Goal: Task Accomplishment & Management: Manage account settings

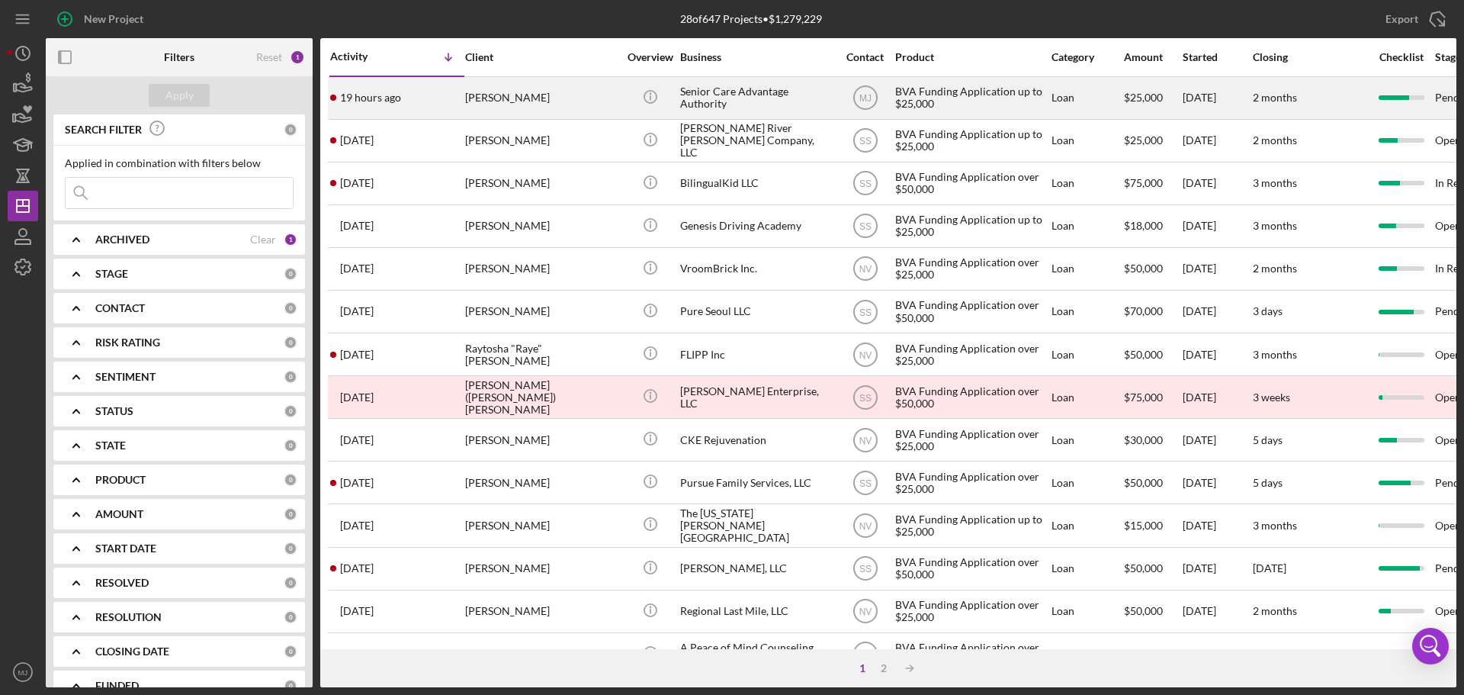
click at [715, 86] on div "Senior Care Advantage Authority" at bounding box center [756, 98] width 152 height 40
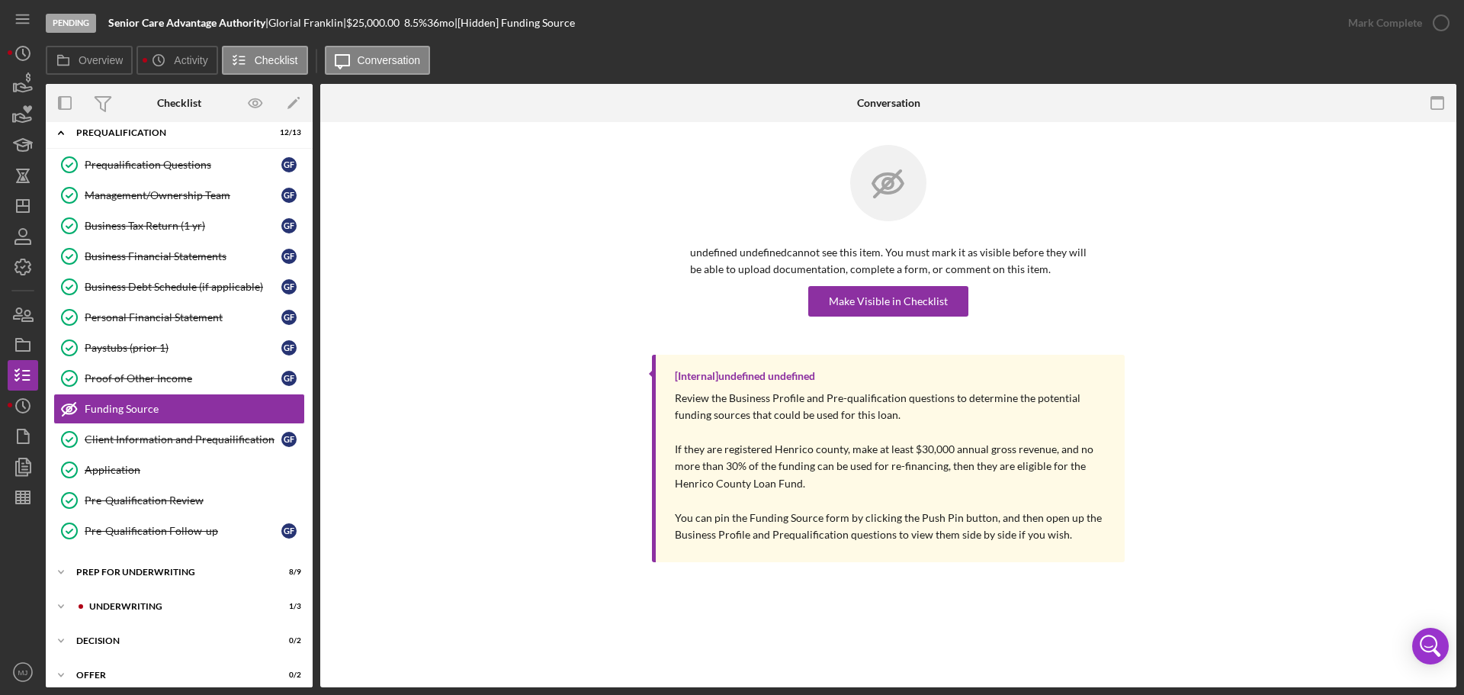
scroll to position [85, 0]
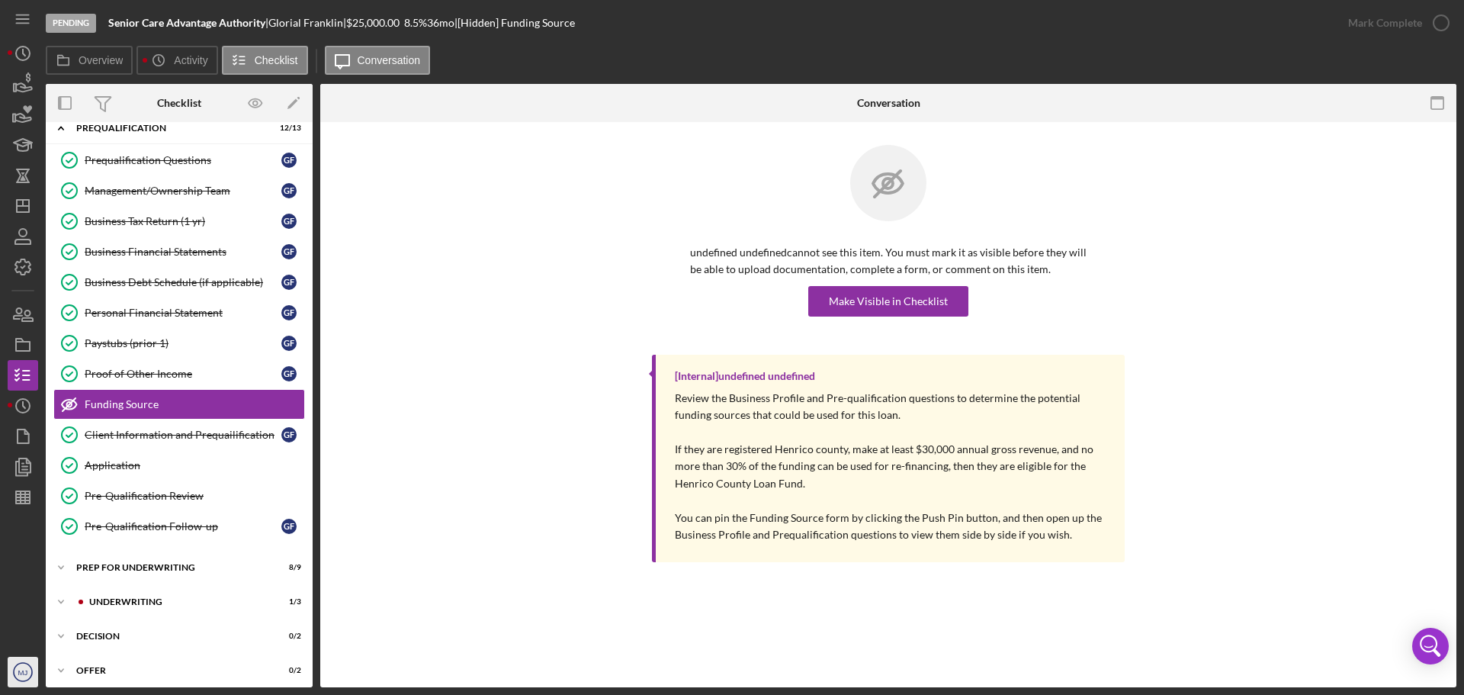
click at [27, 673] on text "MJ" at bounding box center [23, 672] width 10 height 8
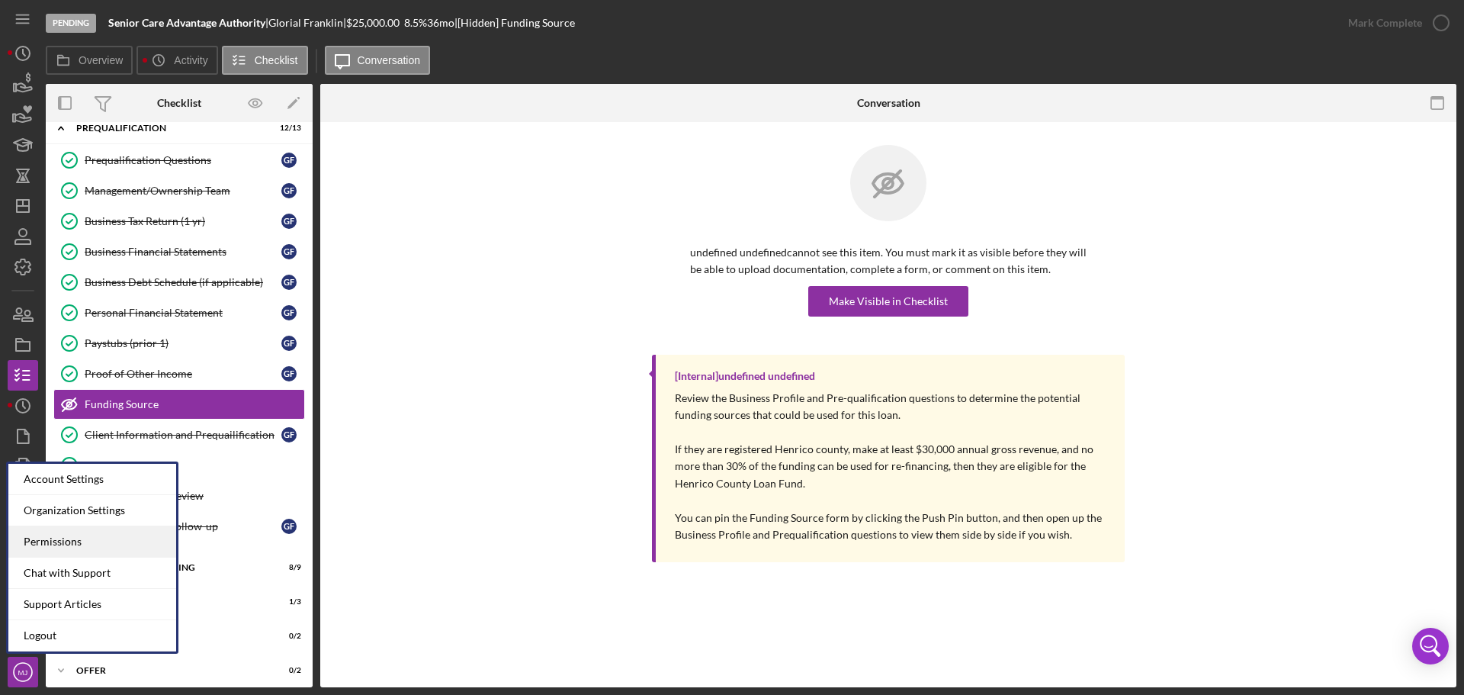
click at [59, 529] on div "Permissions" at bounding box center [92, 541] width 168 height 31
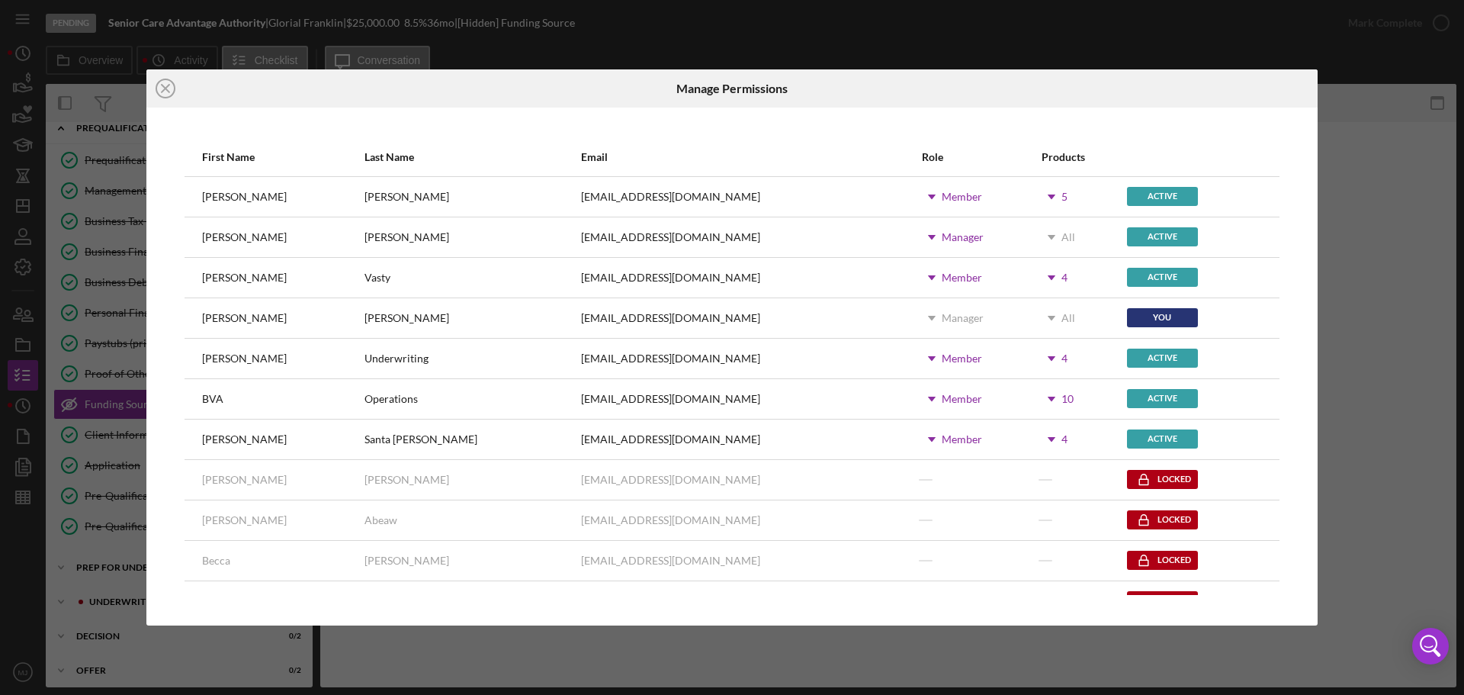
click at [1034, 200] on icon "Icon/Dropdown Arrow" at bounding box center [1051, 197] width 38 height 38
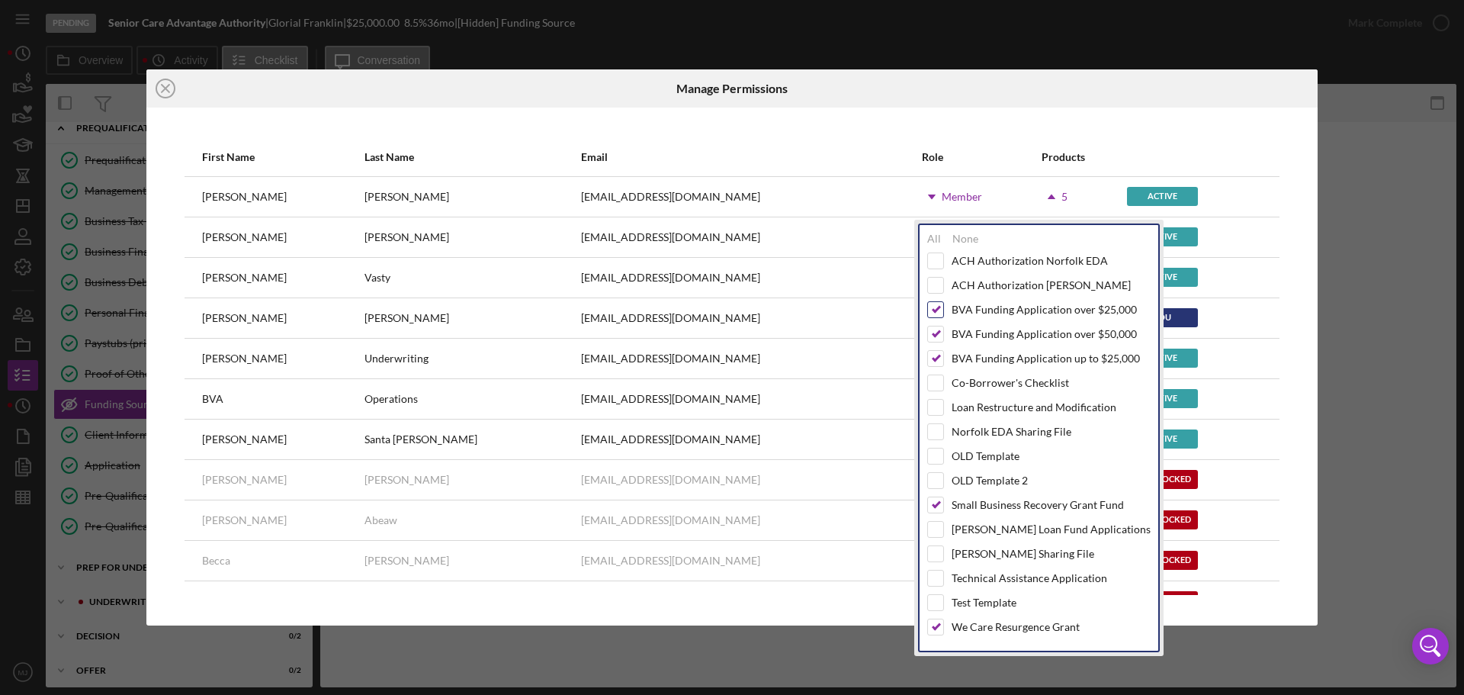
click at [933, 308] on input "checkbox" at bounding box center [935, 309] width 15 height 15
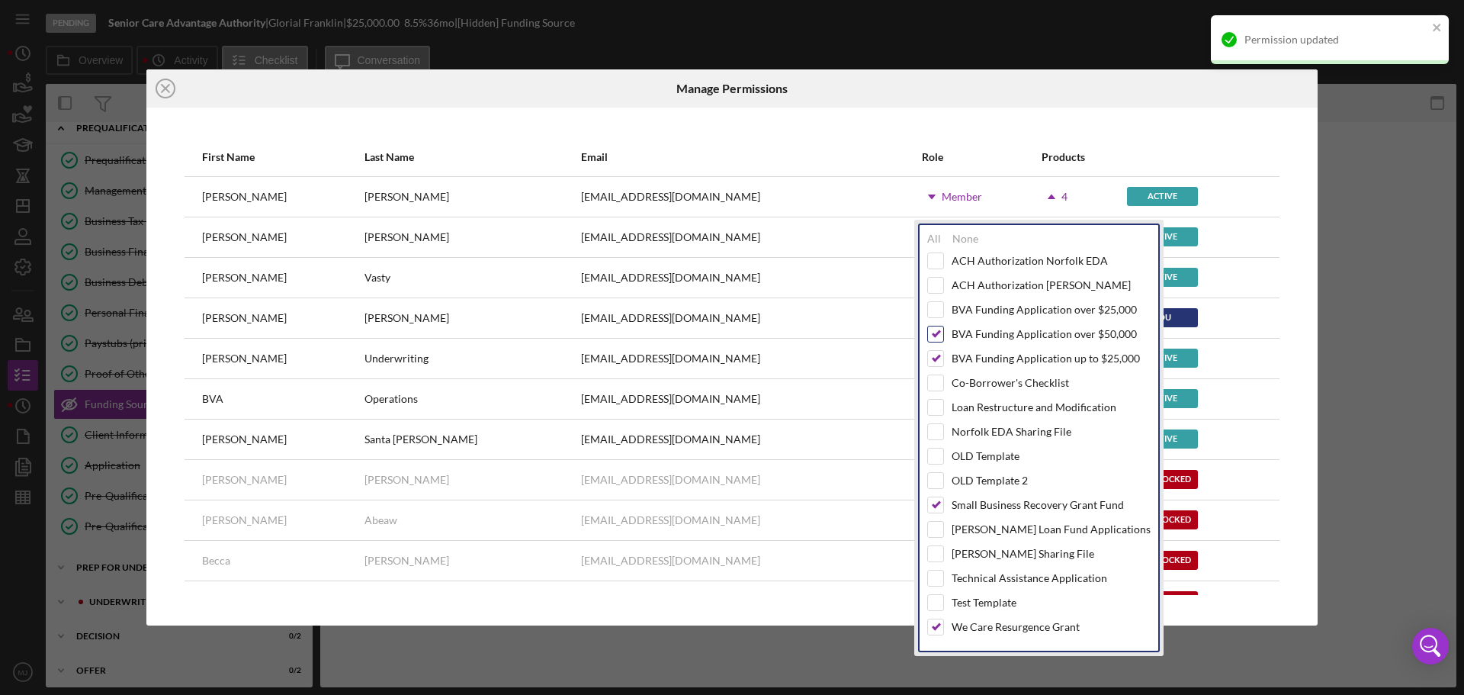
click at [933, 332] on input "checkbox" at bounding box center [935, 333] width 15 height 15
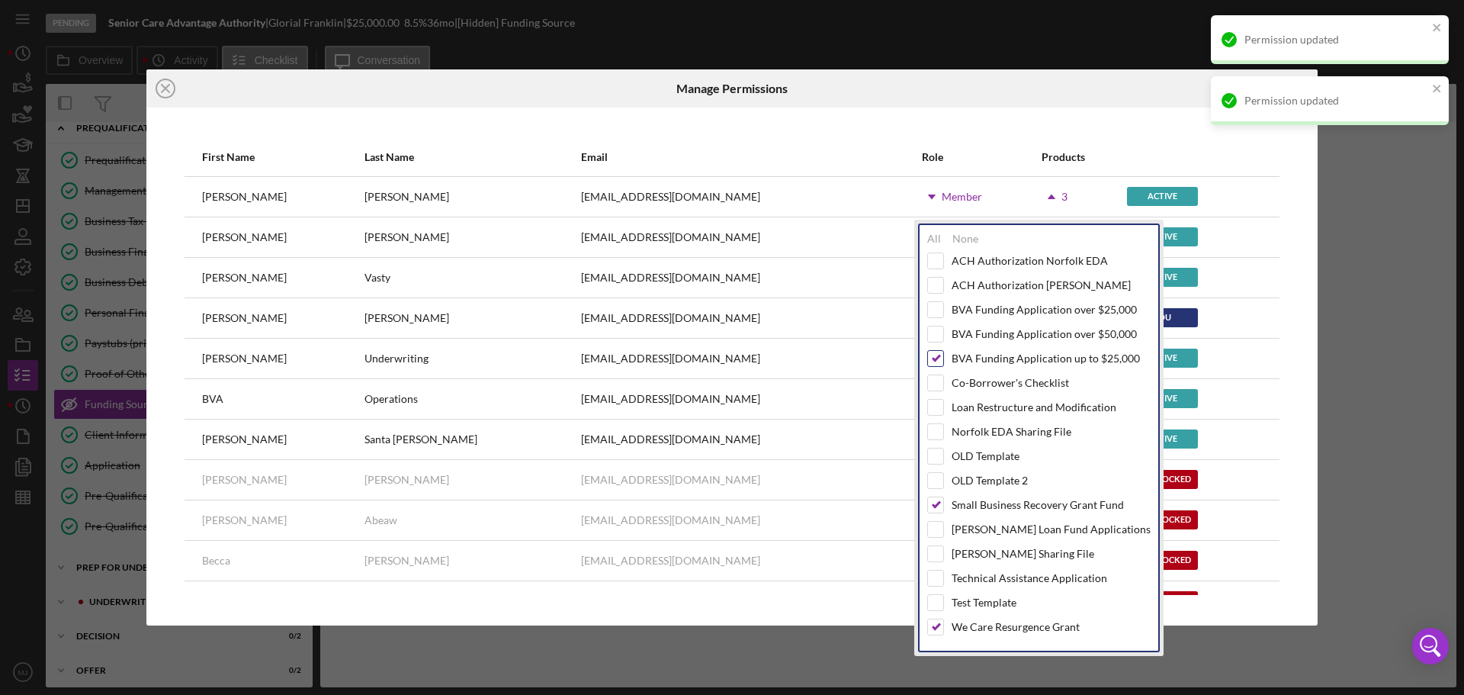
click at [935, 351] on input "checkbox" at bounding box center [935, 358] width 15 height 15
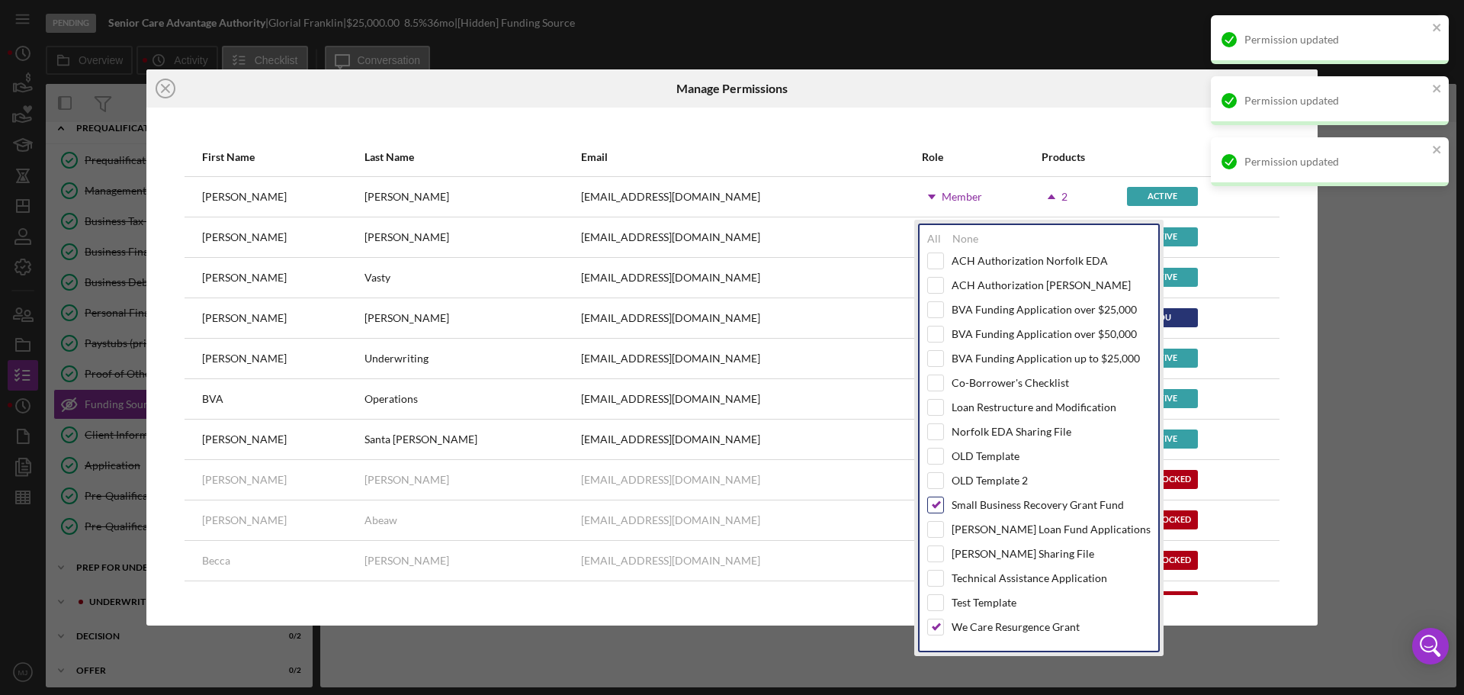
click at [941, 504] on input "checkbox" at bounding box center [935, 504] width 15 height 15
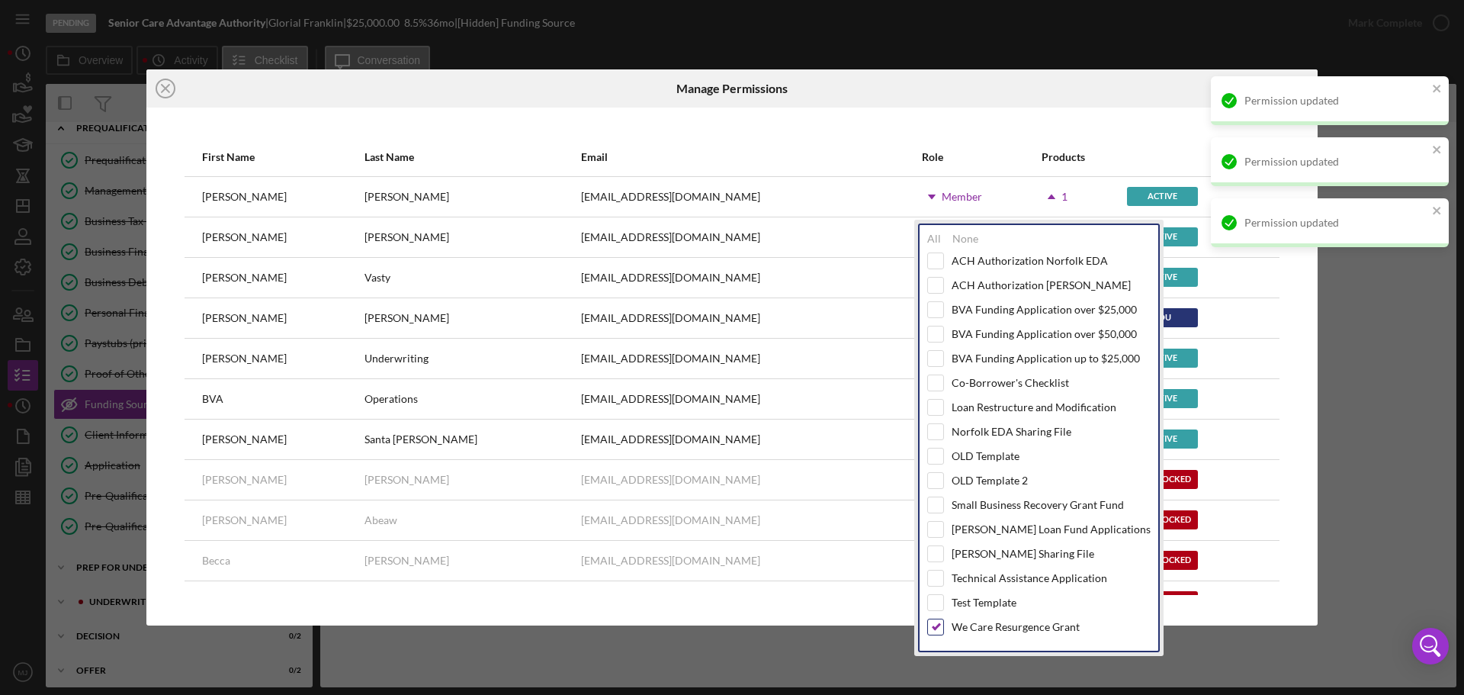
click at [942, 629] on input "checkbox" at bounding box center [935, 626] width 15 height 15
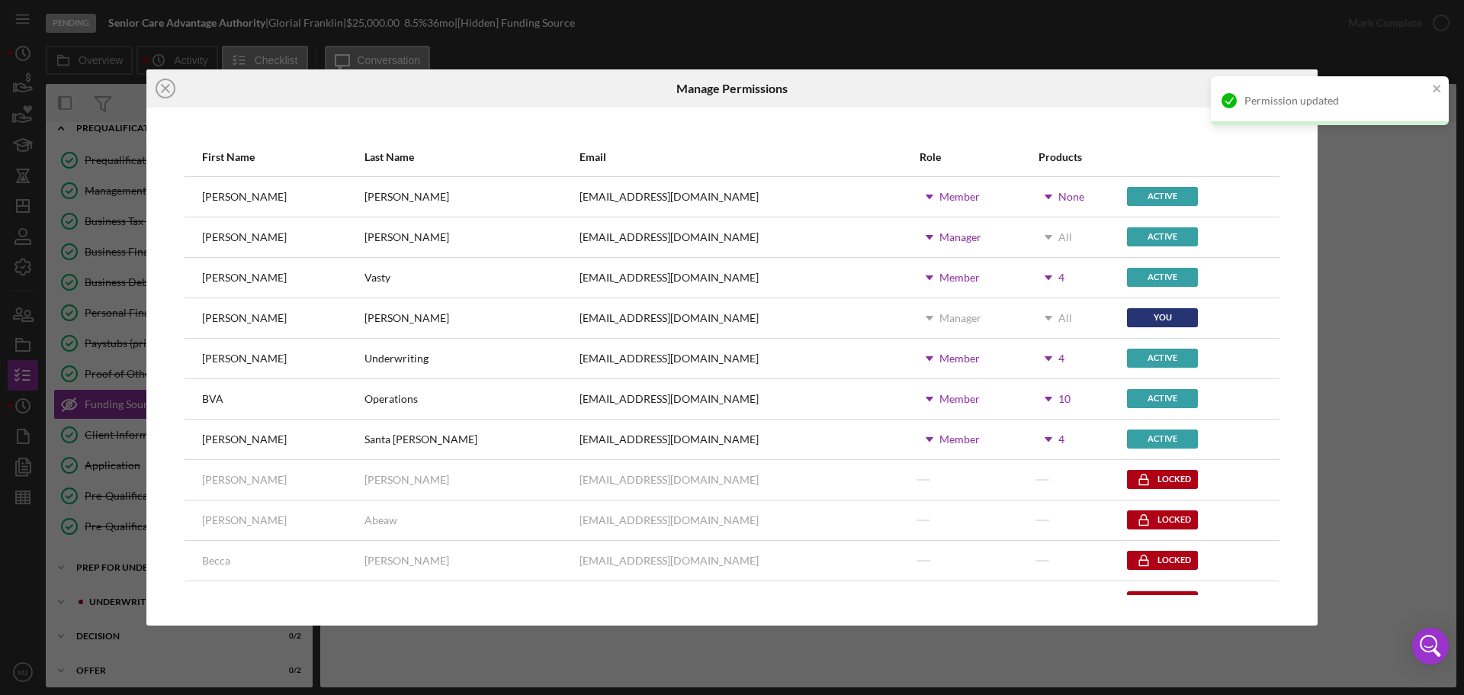
click at [945, 123] on div "First Name Last Name Email Role Products [PERSON_NAME] [EMAIL_ADDRESS][DOMAIN_N…" at bounding box center [731, 367] width 1171 height 518
click at [164, 94] on icon "Icon/Close" at bounding box center [165, 88] width 38 height 38
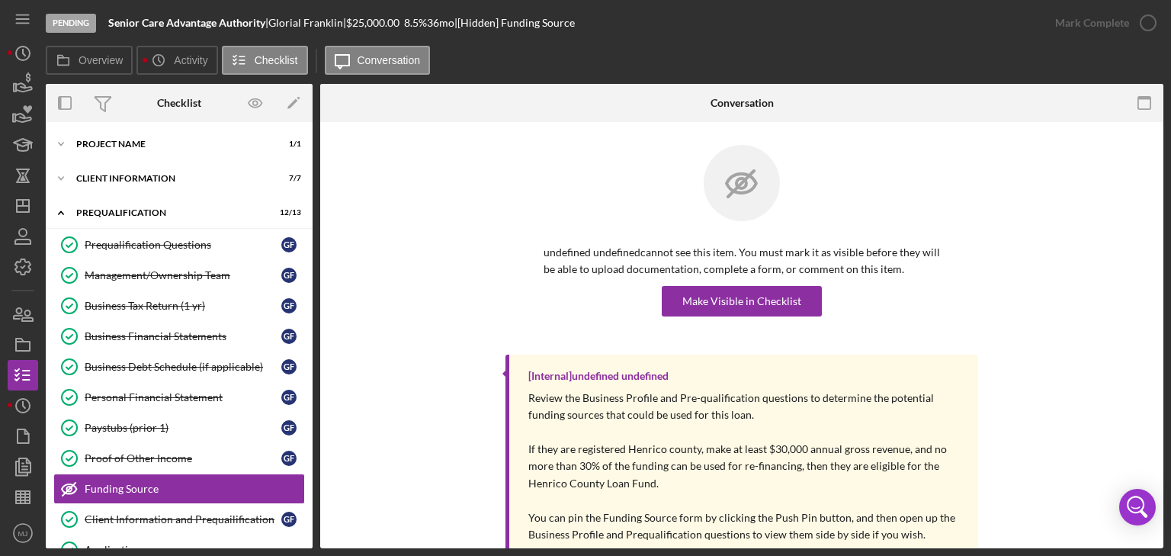
drag, startPoint x: 1352, startPoint y: 14, endPoint x: 491, endPoint y: 253, distance: 893.5
click at [491, 253] on div "undefined undefined cannot see this item. You must mark it as visible before th…" at bounding box center [742, 250] width 798 height 210
click at [114, 147] on div "Project Name" at bounding box center [184, 144] width 217 height 9
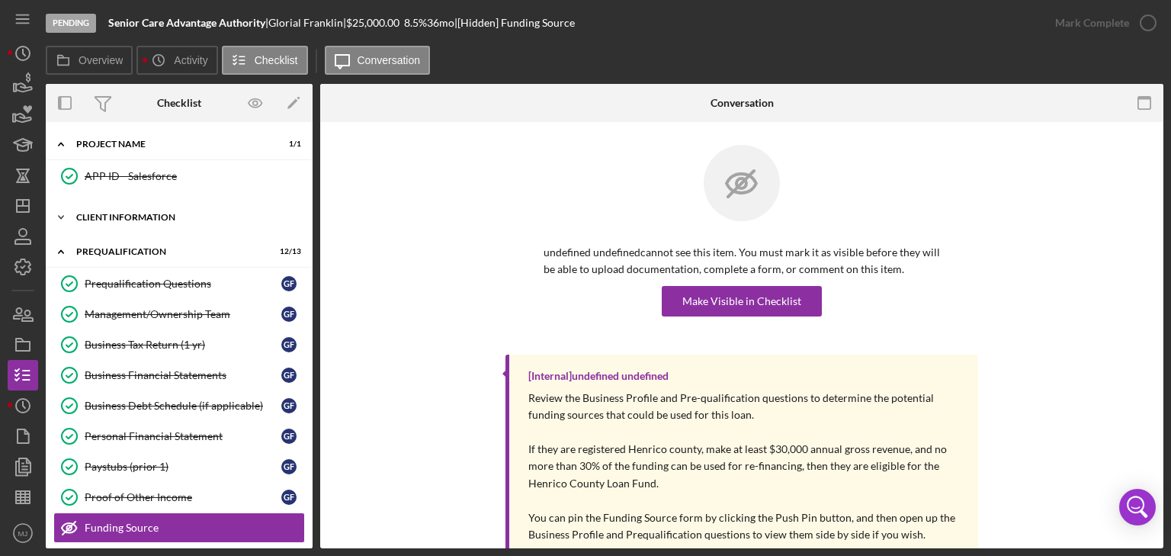
click at [165, 213] on div "Client Information" at bounding box center [184, 217] width 217 height 9
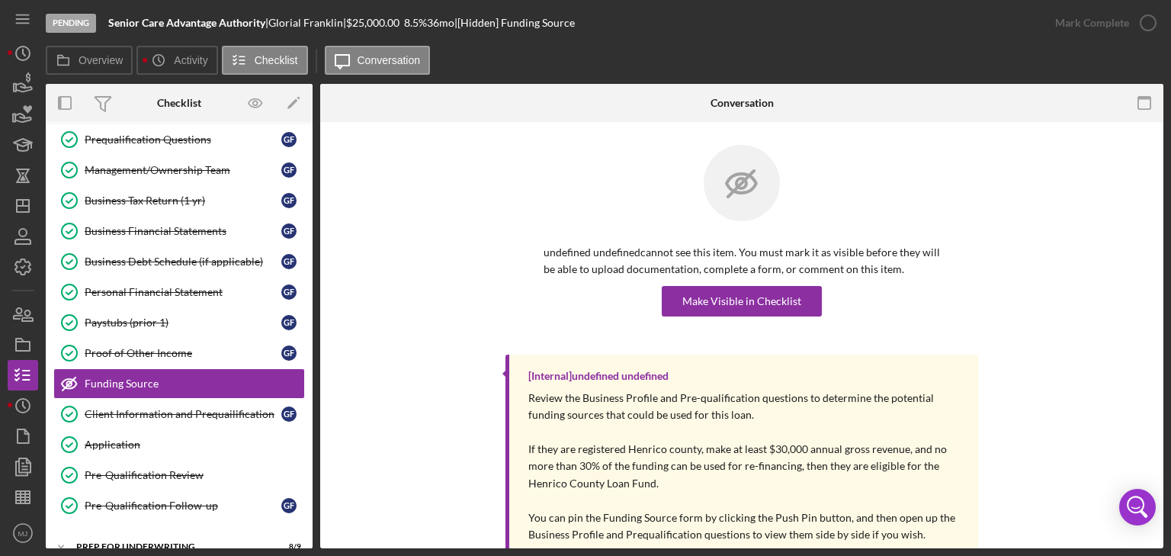
scroll to position [586, 0]
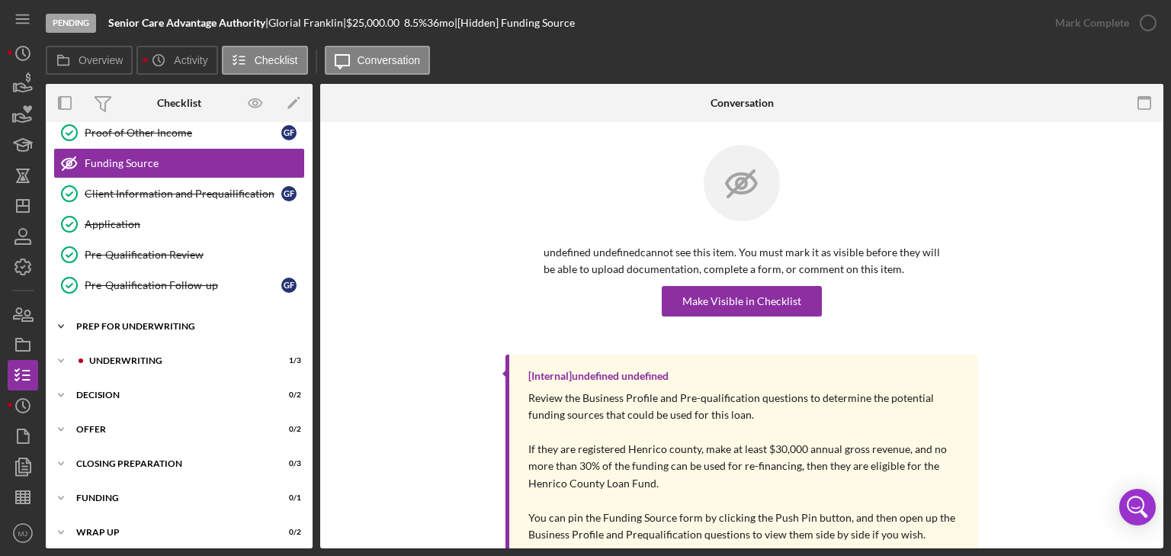
click at [64, 319] on icon "Icon/Expander" at bounding box center [61, 326] width 30 height 30
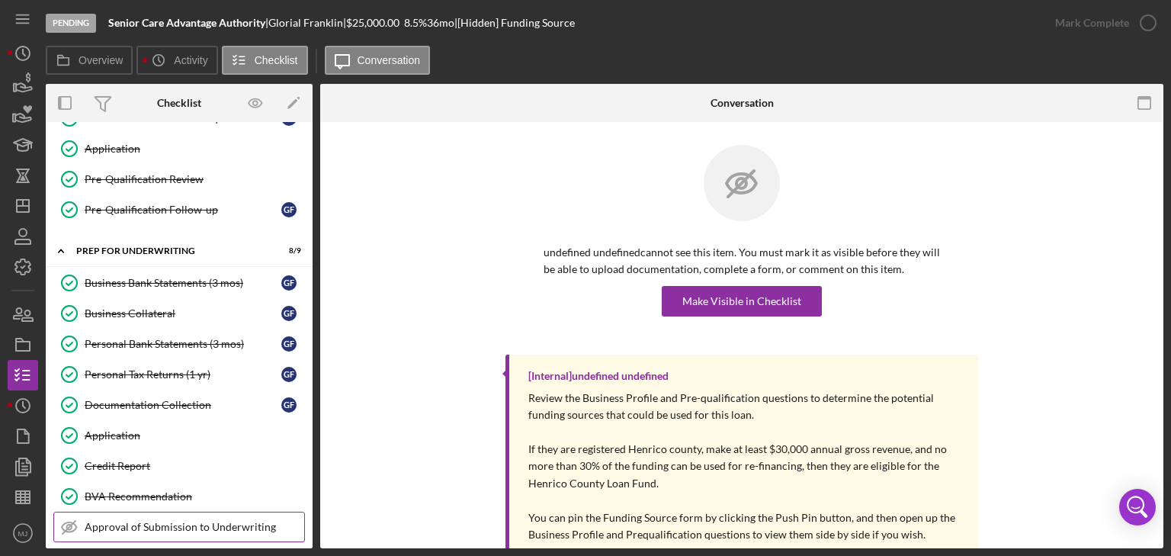
scroll to position [866, 0]
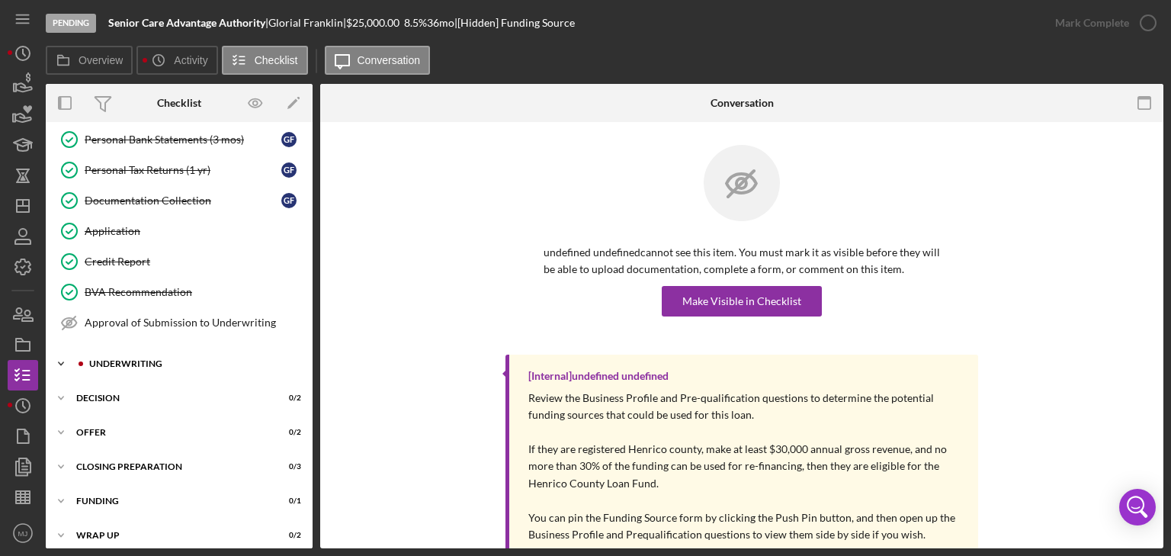
click at [114, 359] on div "Underwriting" at bounding box center [191, 363] width 204 height 9
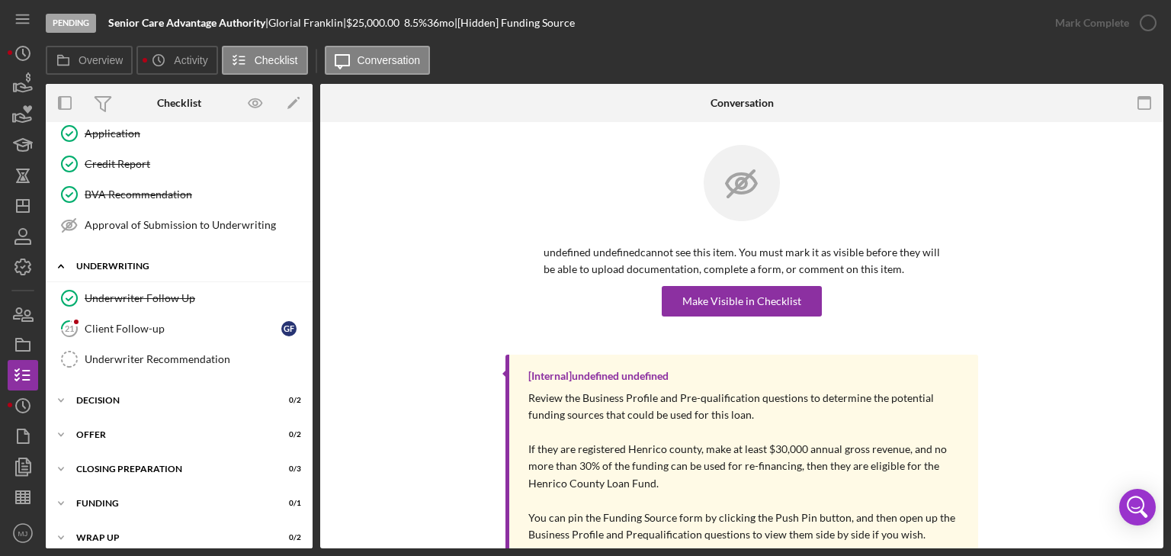
scroll to position [965, 0]
click at [131, 394] on div "Decision" at bounding box center [184, 398] width 217 height 9
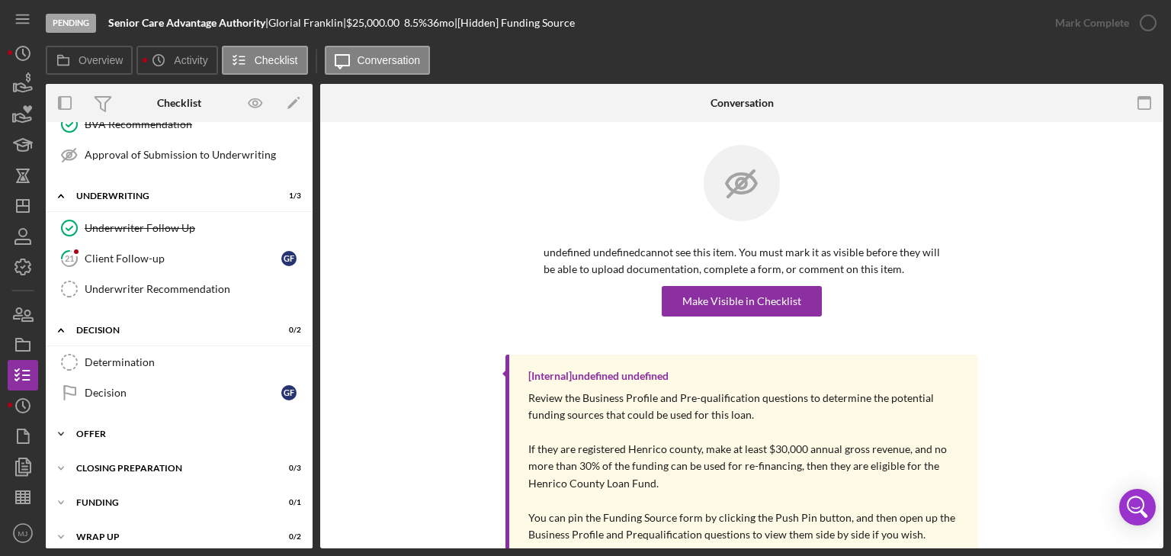
click at [97, 429] on div "Offer" at bounding box center [184, 433] width 217 height 9
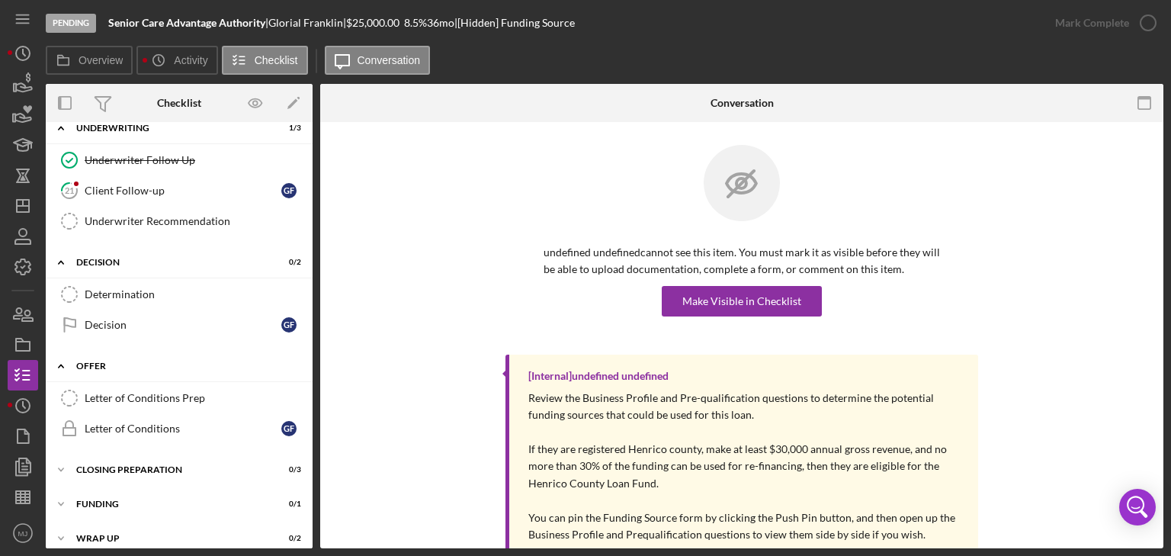
scroll to position [1103, 0]
click at [124, 391] on div "Letter of Conditions Prep" at bounding box center [195, 397] width 220 height 12
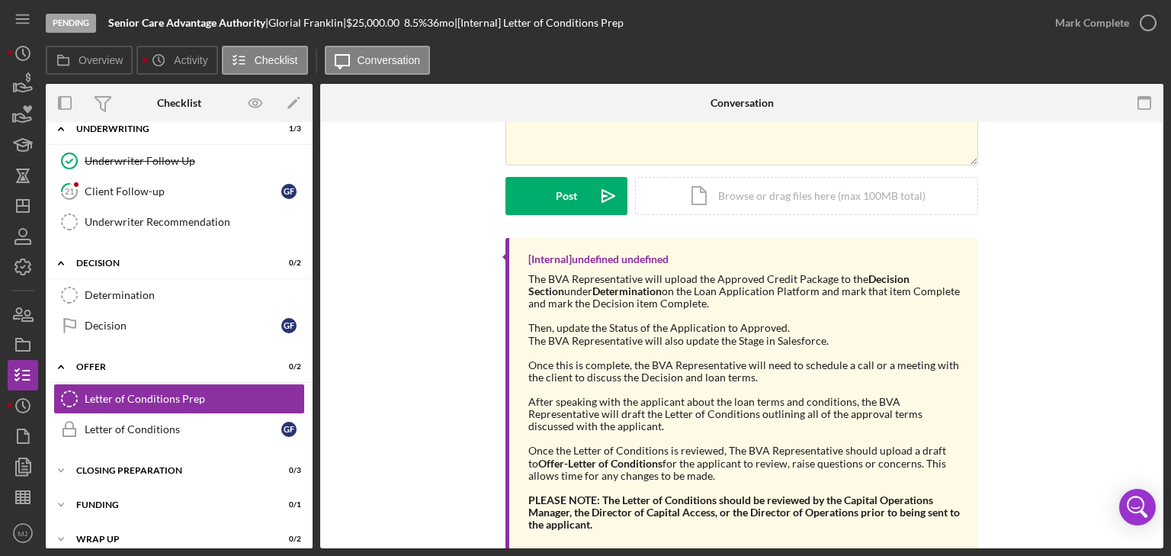
scroll to position [214, 0]
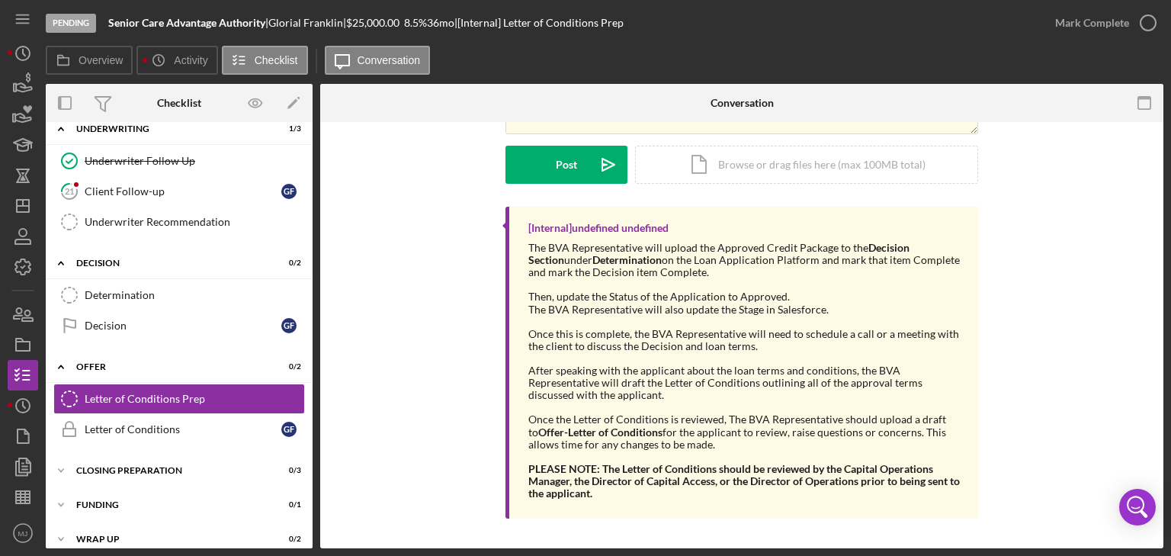
drag, startPoint x: 525, startPoint y: 335, endPoint x: 772, endPoint y: 345, distance: 248.0
click at [772, 345] on div "[Internal] undefined undefined The BVA Representative will upload the Approved …" at bounding box center [742, 363] width 473 height 312
click at [722, 441] on div "Once the Letter of Conditions is reviewed, The BVA Representative should upload…" at bounding box center [745, 431] width 435 height 37
click at [119, 414] on link "Letter of Conditions Letter of Conditions G F" at bounding box center [179, 429] width 252 height 30
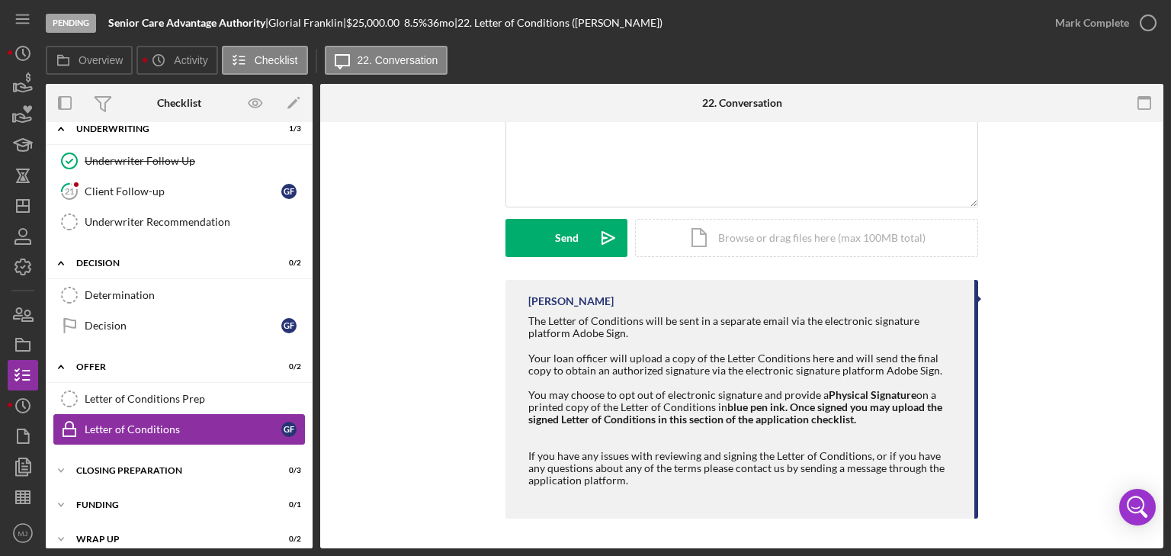
scroll to position [1103, 0]
click at [108, 462] on div "Icon/Expander Closing Preparation 0 / 3" at bounding box center [179, 469] width 267 height 30
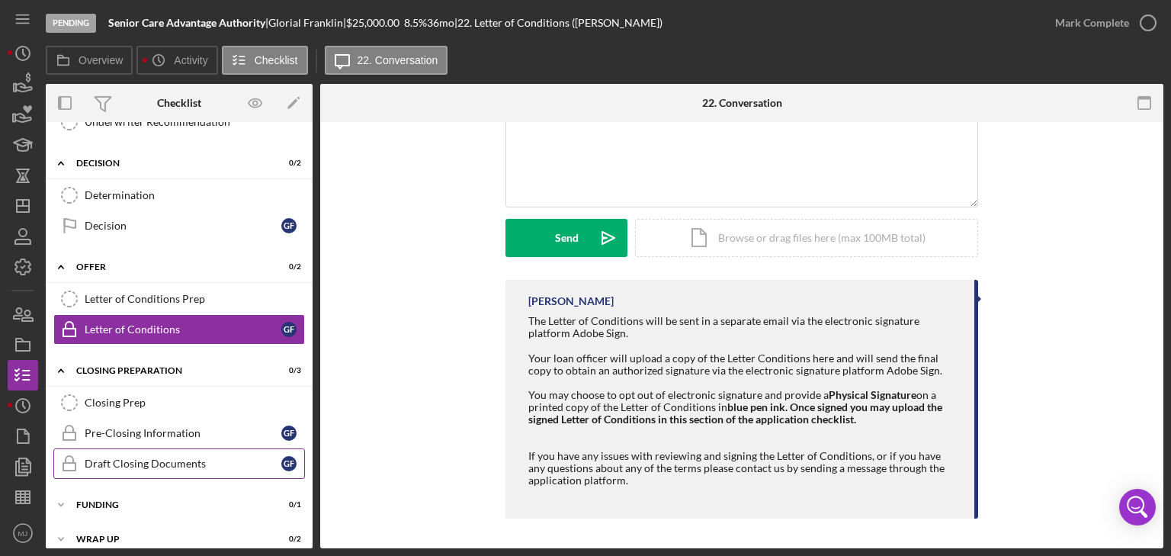
scroll to position [1202, 0]
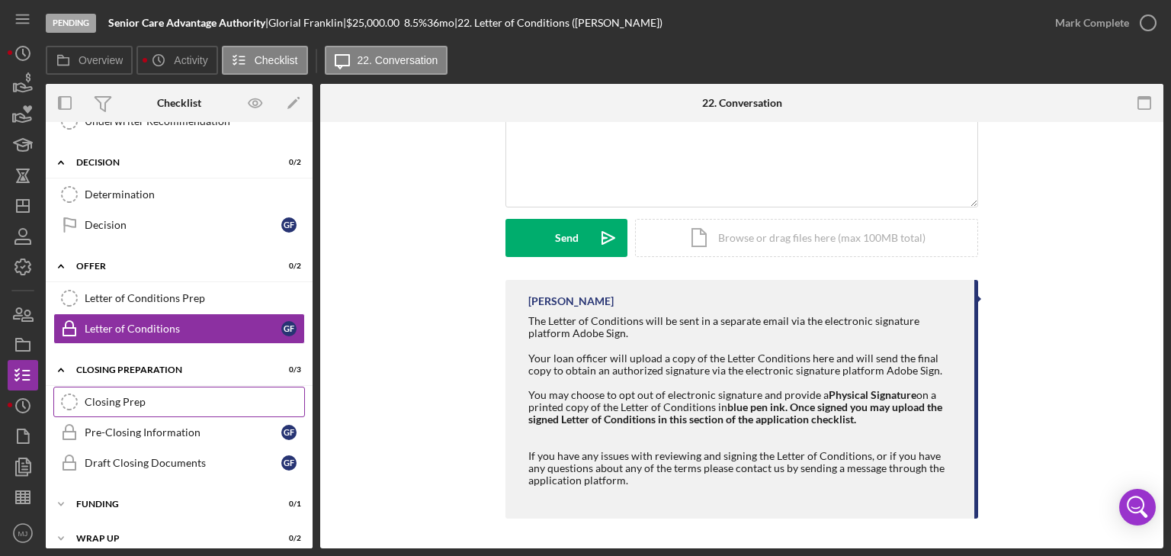
click at [151, 396] on div "Closing Prep" at bounding box center [195, 402] width 220 height 12
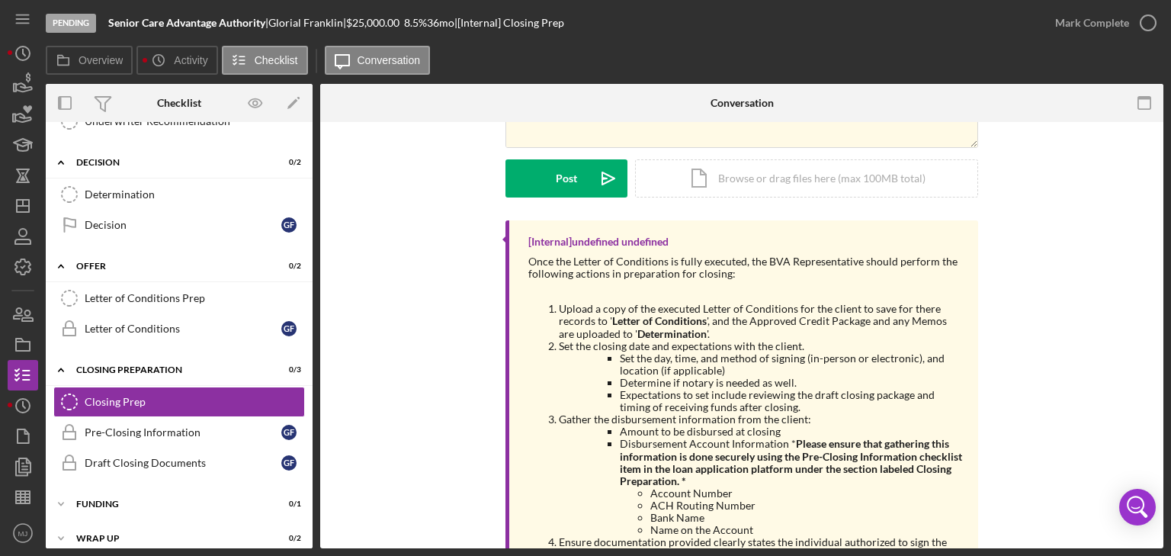
scroll to position [140, 0]
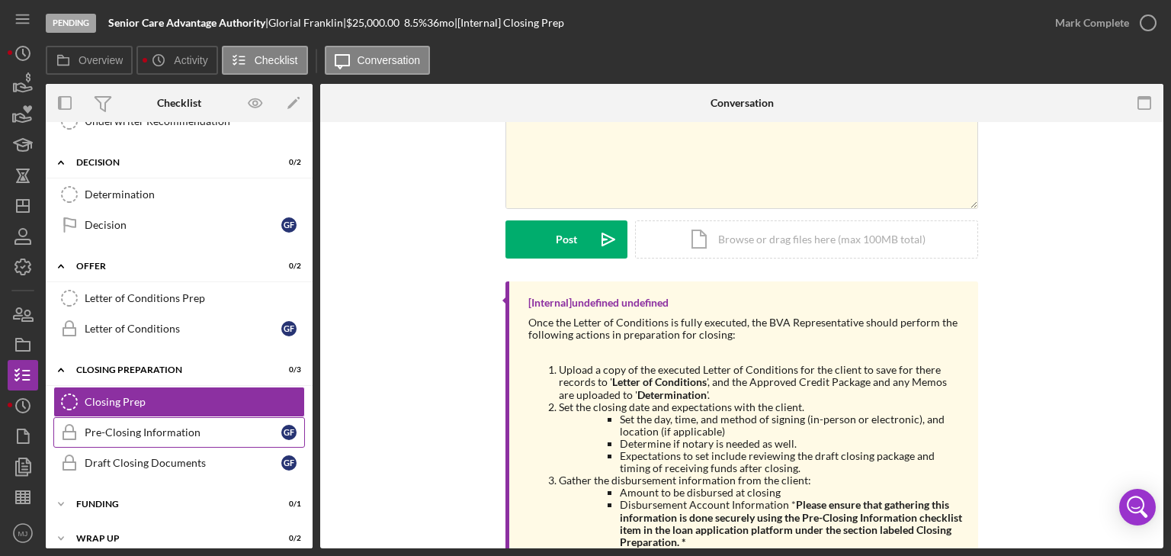
click at [221, 425] on link "Pre-Closing Information Pre-Closing Information G F" at bounding box center [179, 432] width 252 height 30
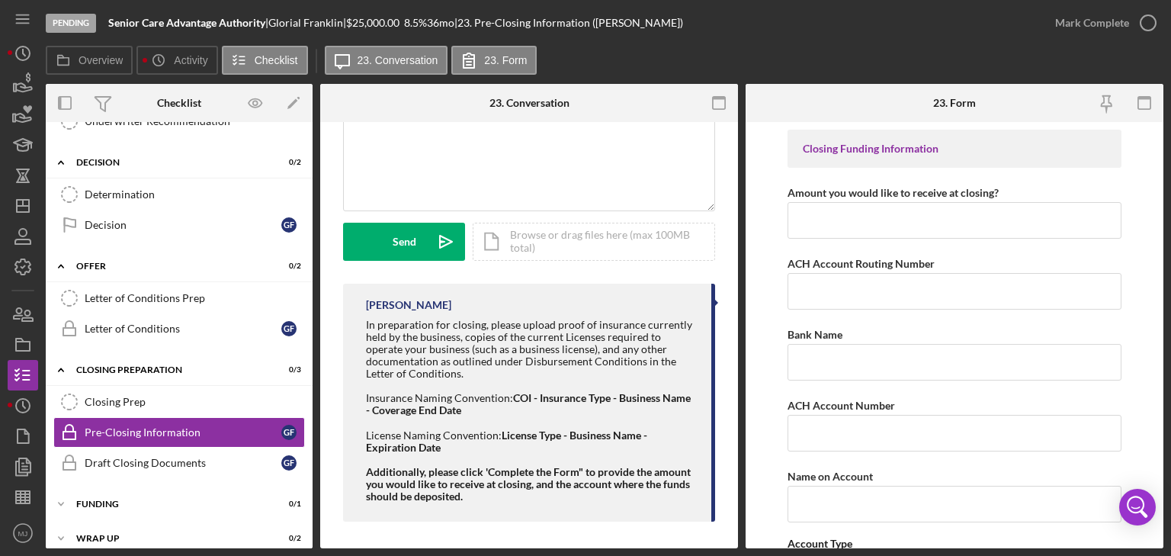
scroll to position [354, 0]
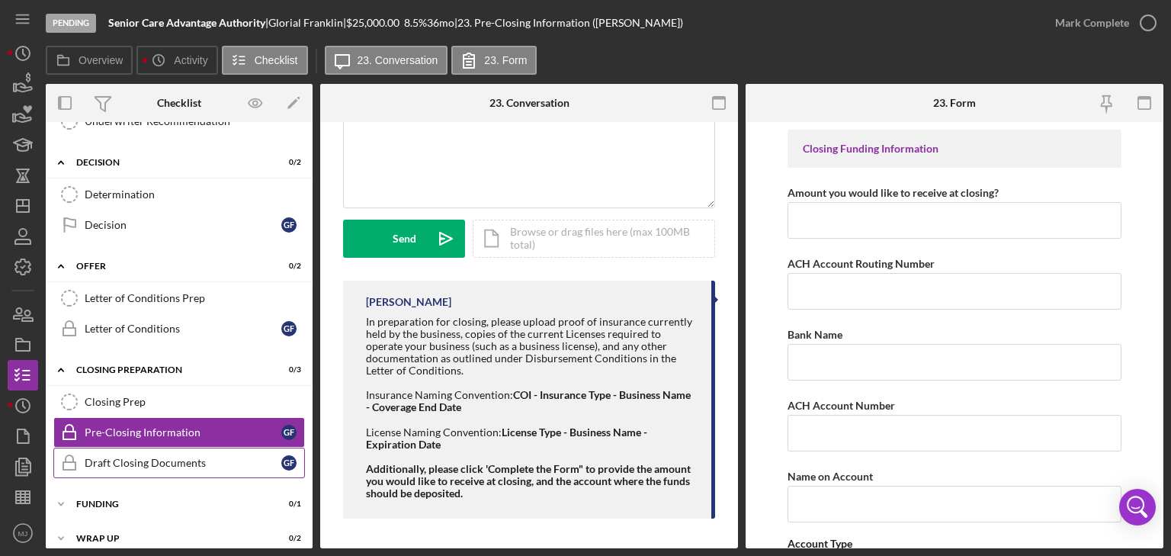
click at [135, 448] on link "Draft Closing Documents Draft Closing Documents G F" at bounding box center [179, 463] width 252 height 30
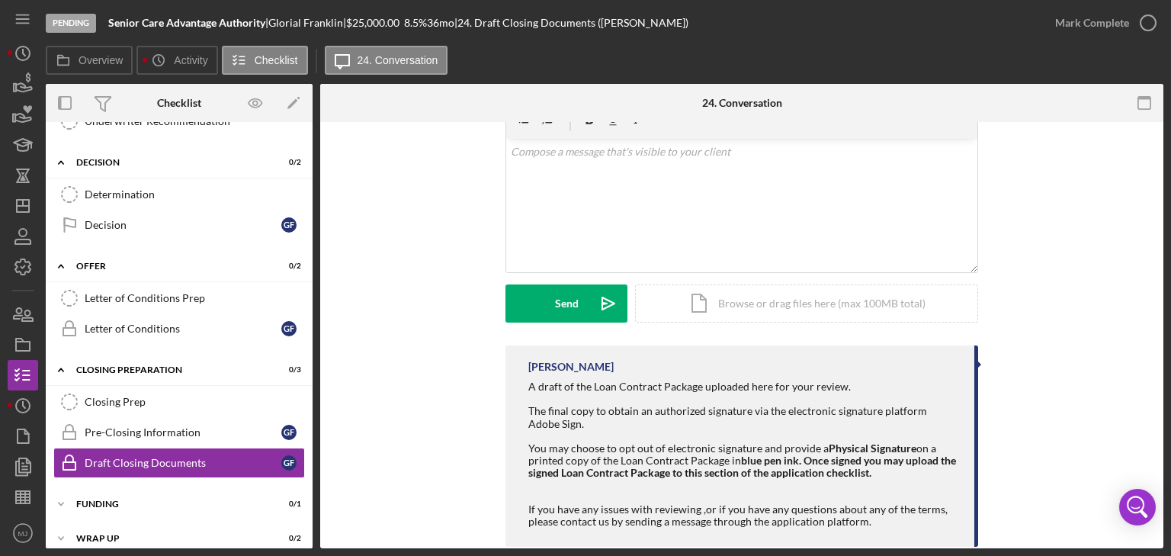
scroll to position [300, 0]
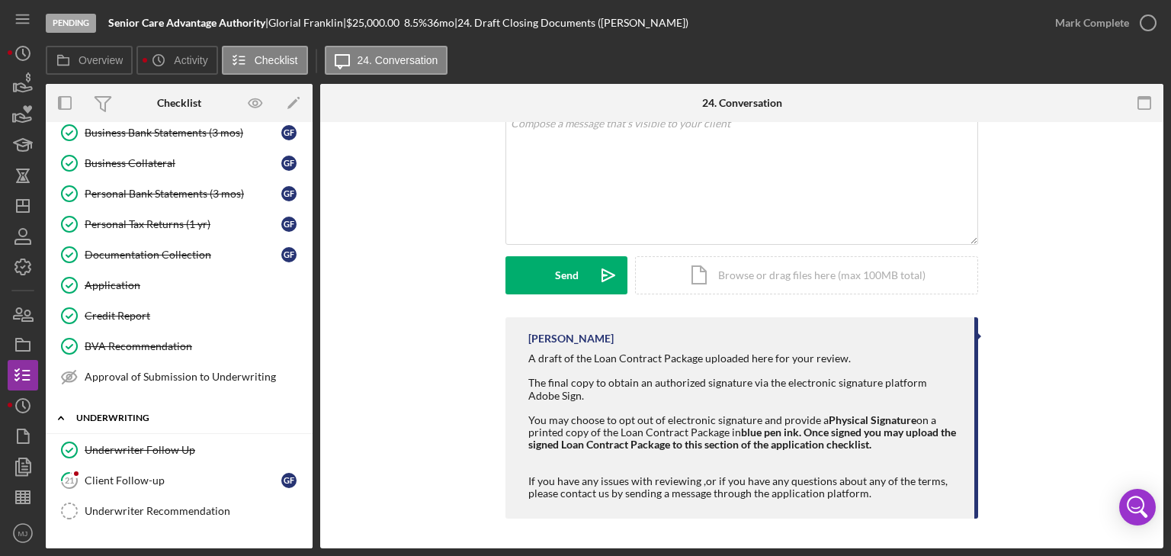
scroll to position [950, 0]
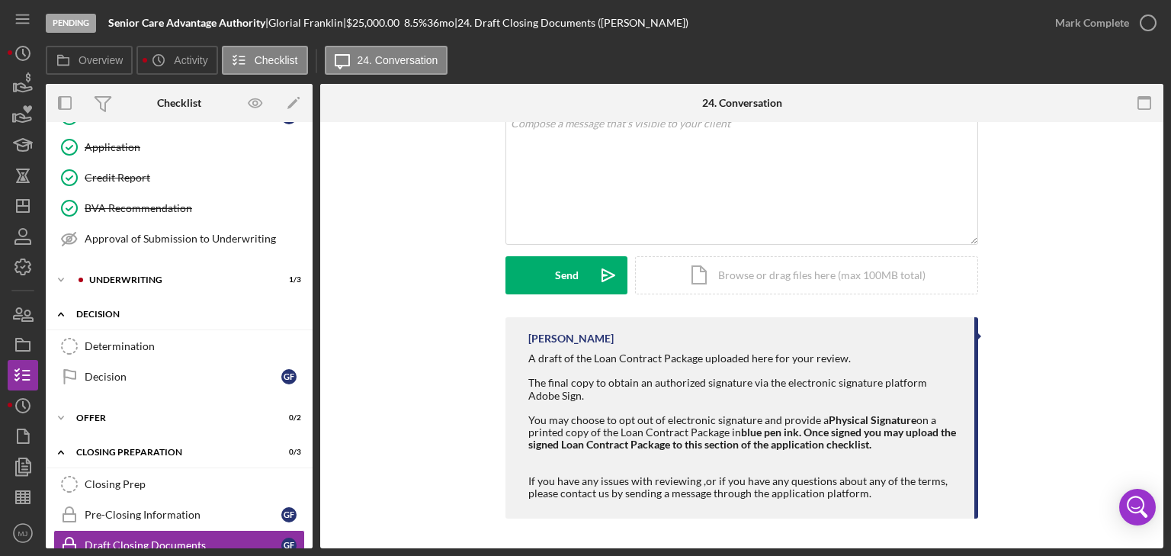
click at [63, 302] on icon "Icon/Expander" at bounding box center [61, 314] width 30 height 30
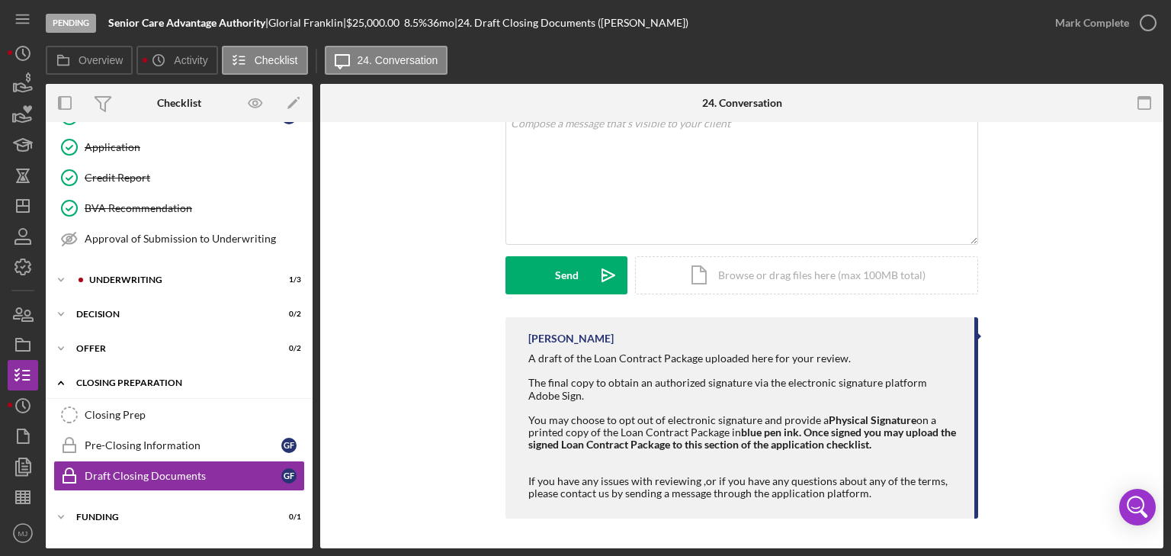
click at [59, 371] on icon "Icon/Expander" at bounding box center [61, 383] width 30 height 30
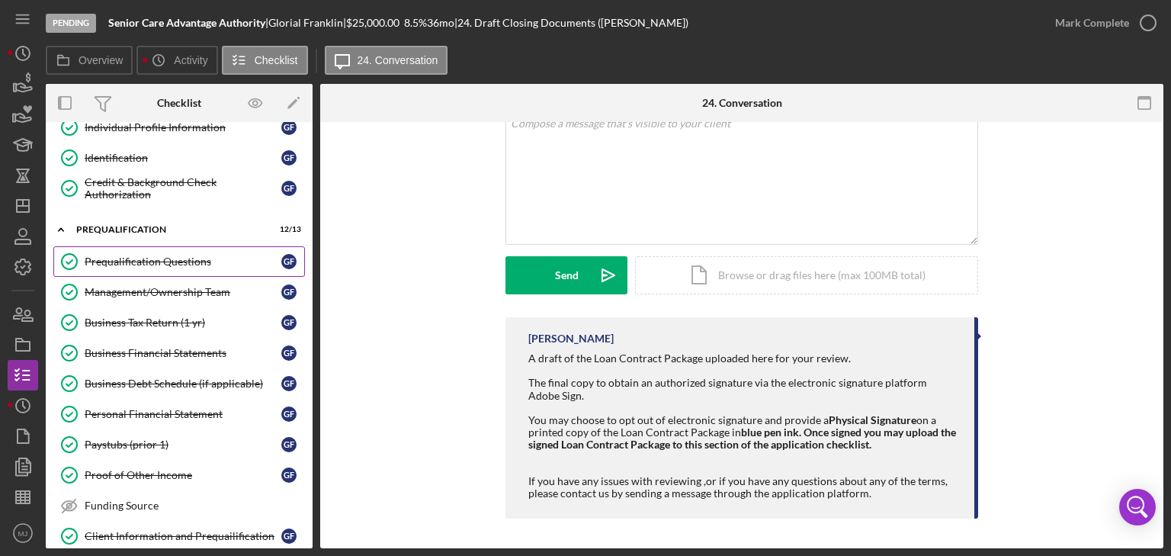
scroll to position [488, 0]
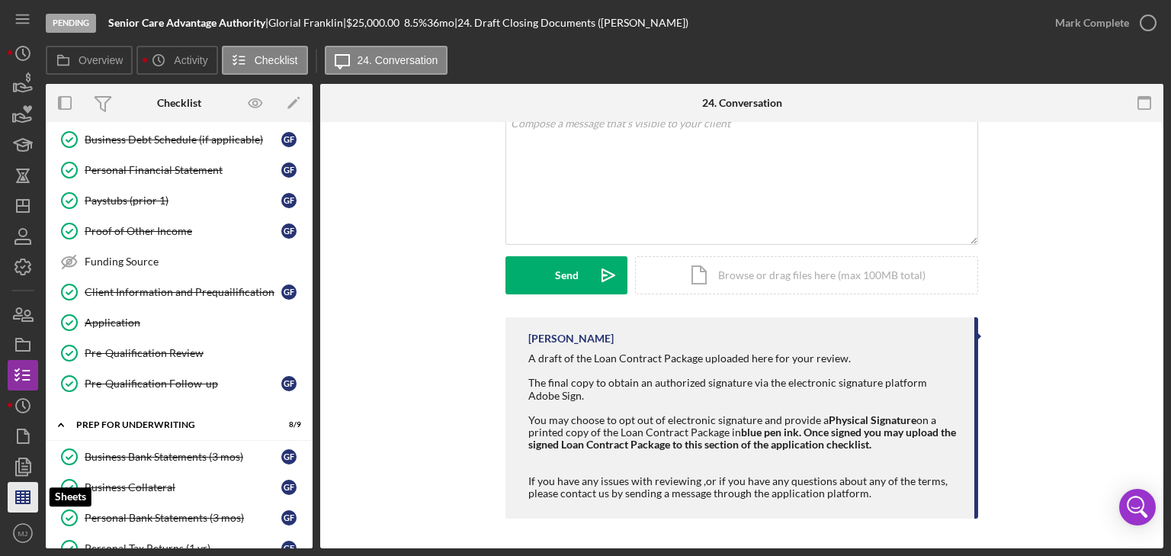
click at [23, 499] on icon "button" at bounding box center [23, 497] width 38 height 38
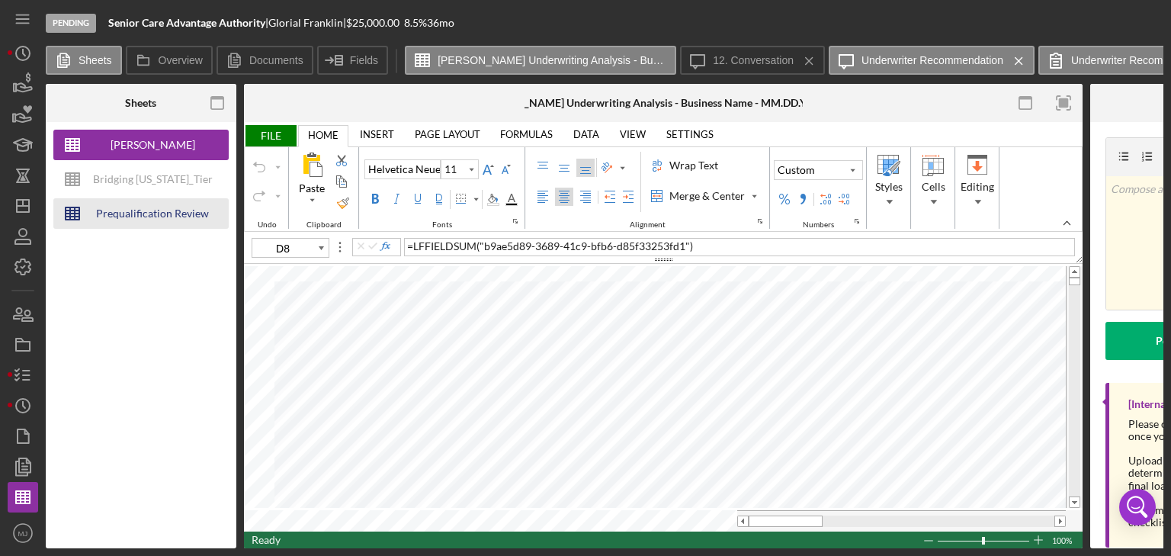
click at [135, 204] on div "Prequalification Review (TEMPLATE) – Entity Name – Date Completed (1)" at bounding box center [152, 213] width 122 height 30
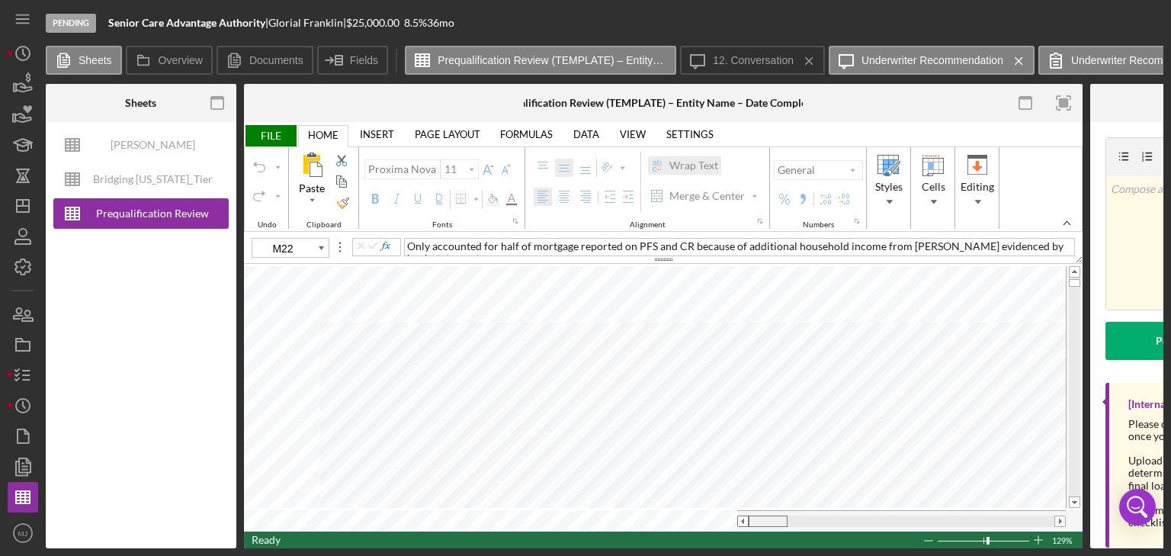
drag, startPoint x: 836, startPoint y: 512, endPoint x: 741, endPoint y: 521, distance: 94.9
click at [741, 521] on div at bounding box center [901, 520] width 329 height 11
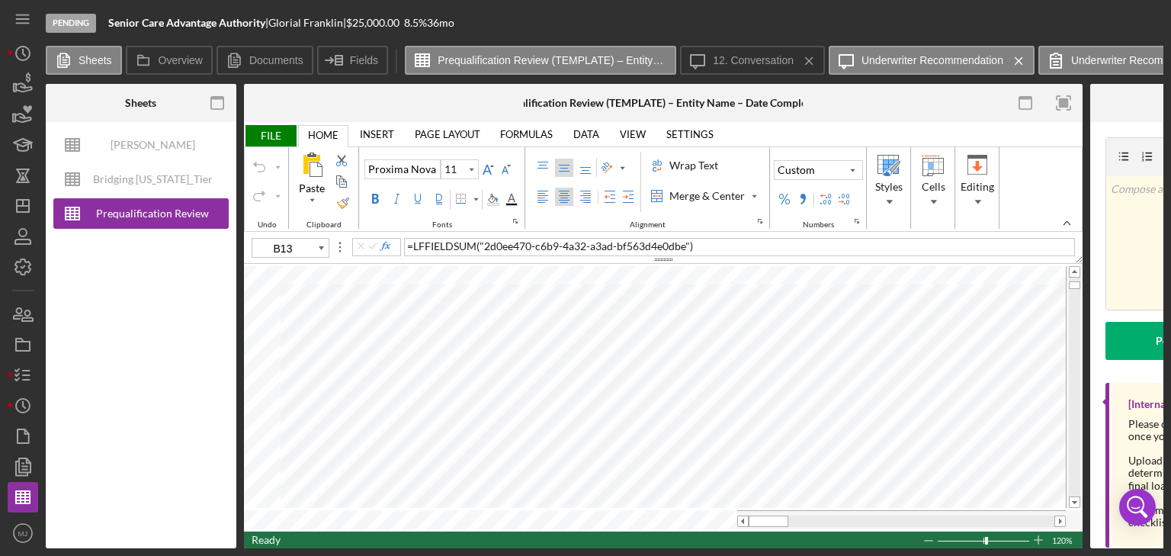
type input "B23"
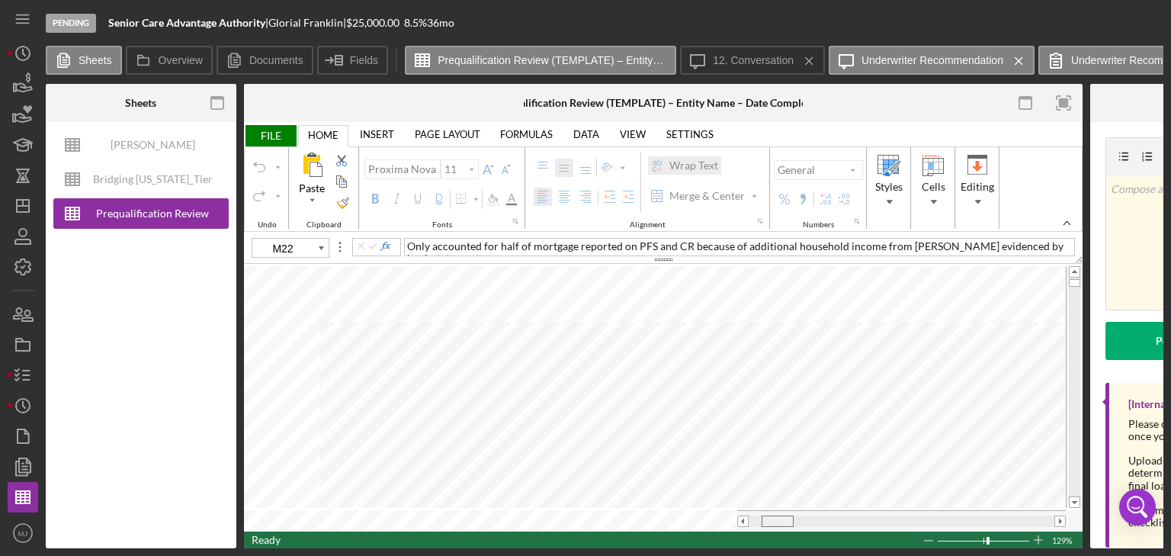
drag, startPoint x: 756, startPoint y: 519, endPoint x: 769, endPoint y: 515, distance: 13.5
click at [769, 515] on div at bounding box center [778, 520] width 32 height 11
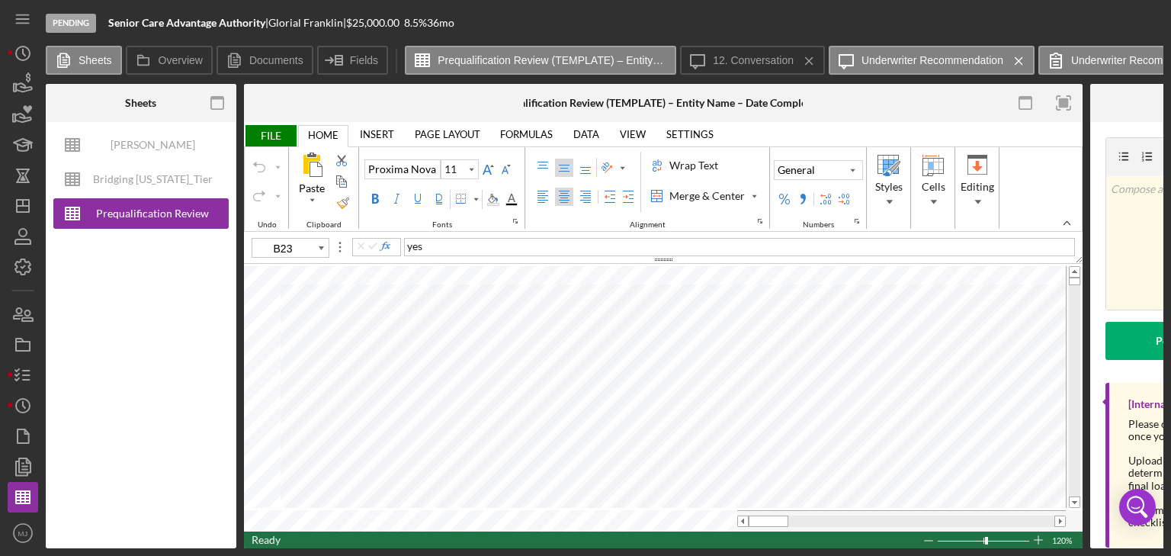
click at [272, 136] on span "FILE" at bounding box center [270, 135] width 53 height 21
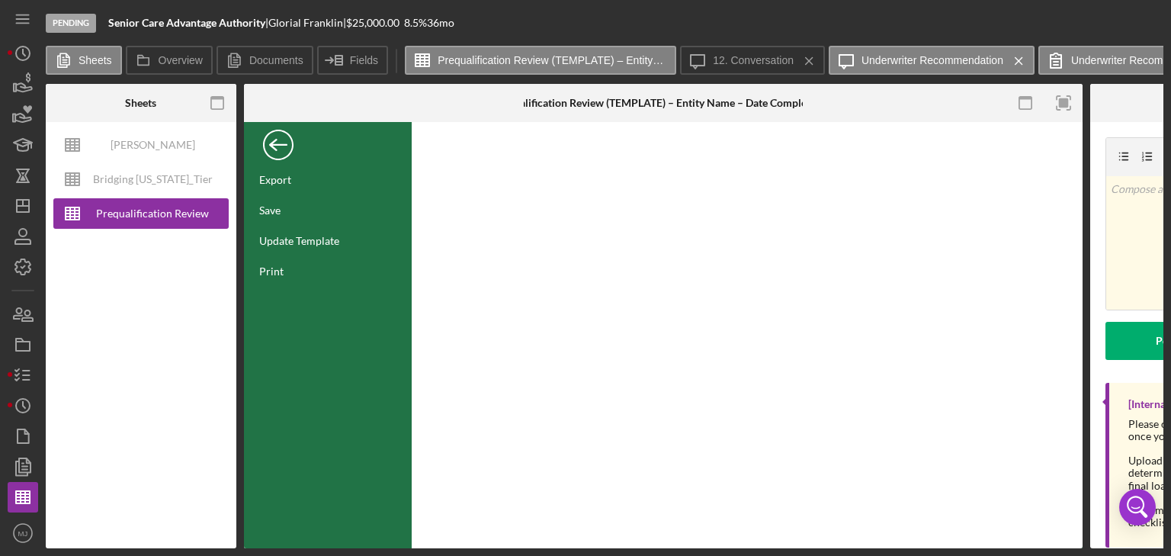
click at [269, 146] on div "Back" at bounding box center [278, 141] width 30 height 30
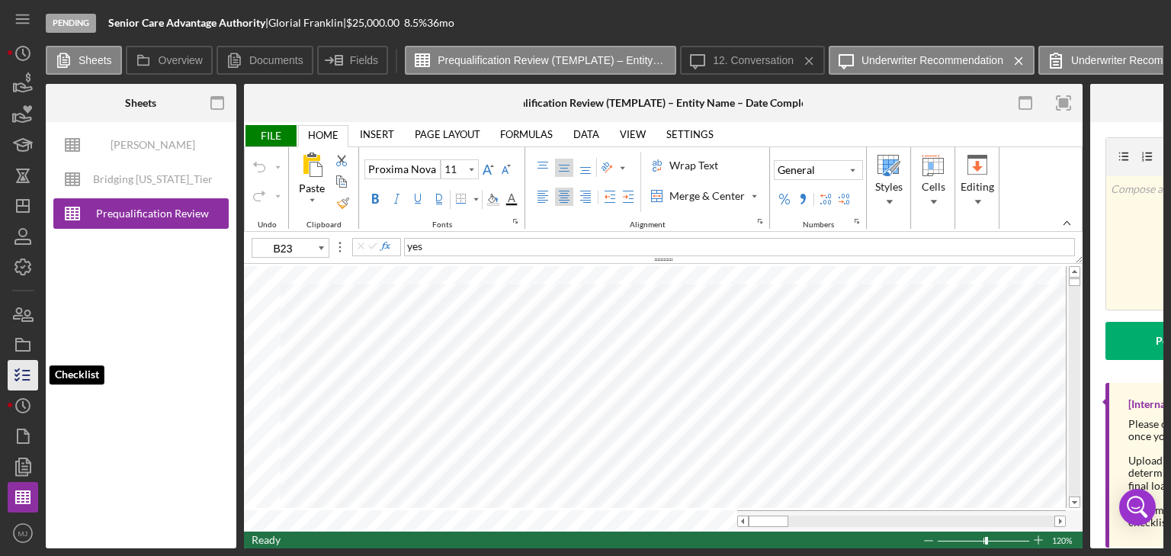
click at [21, 376] on icon "button" at bounding box center [23, 375] width 38 height 38
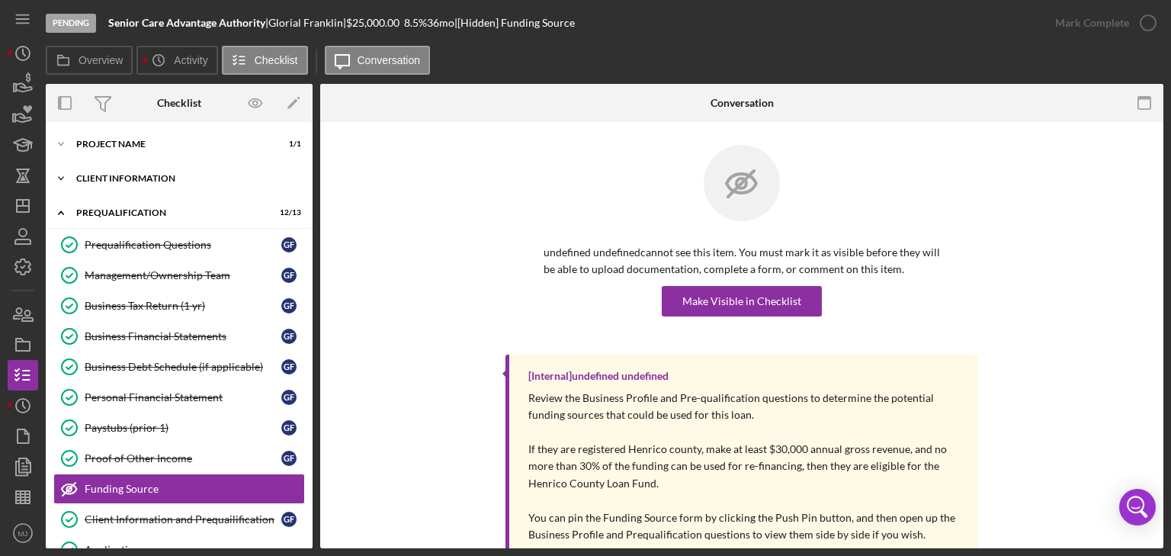
click at [95, 182] on div "Client Information" at bounding box center [184, 178] width 217 height 9
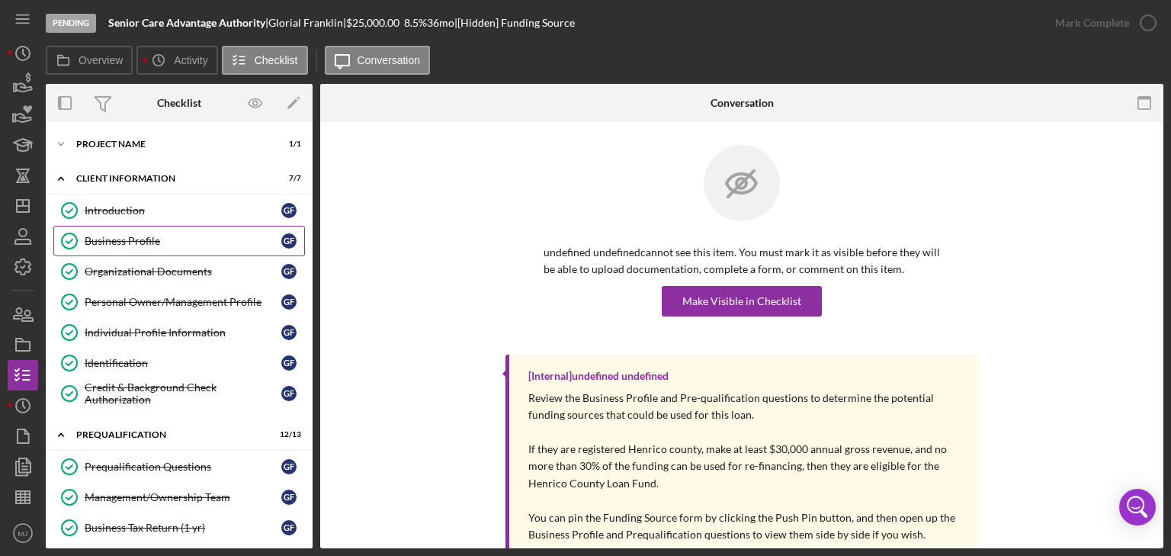
click at [120, 241] on div "Business Profile" at bounding box center [183, 241] width 197 height 12
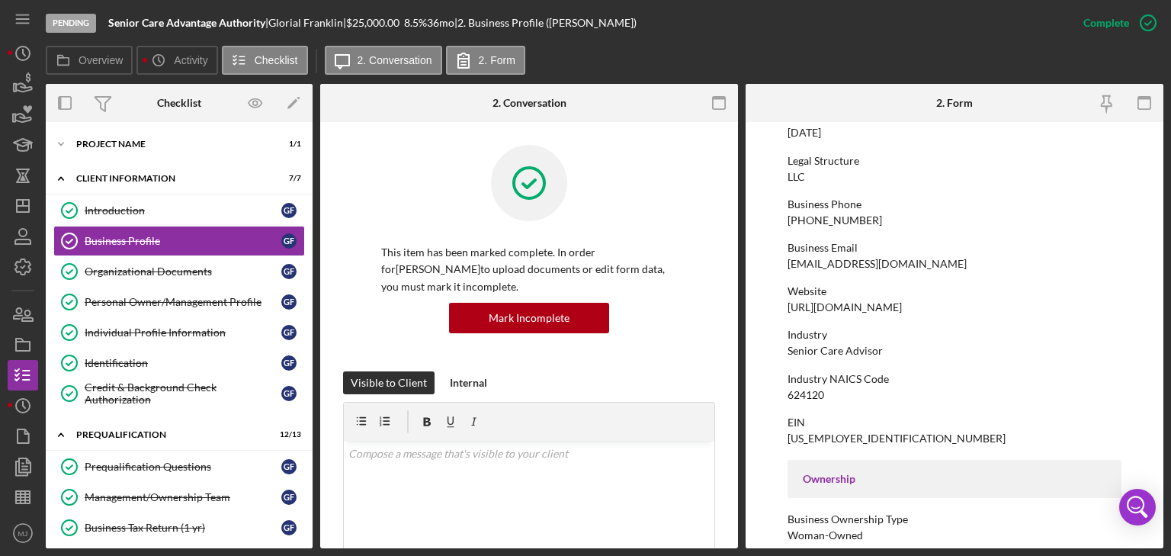
scroll to position [244, 0]
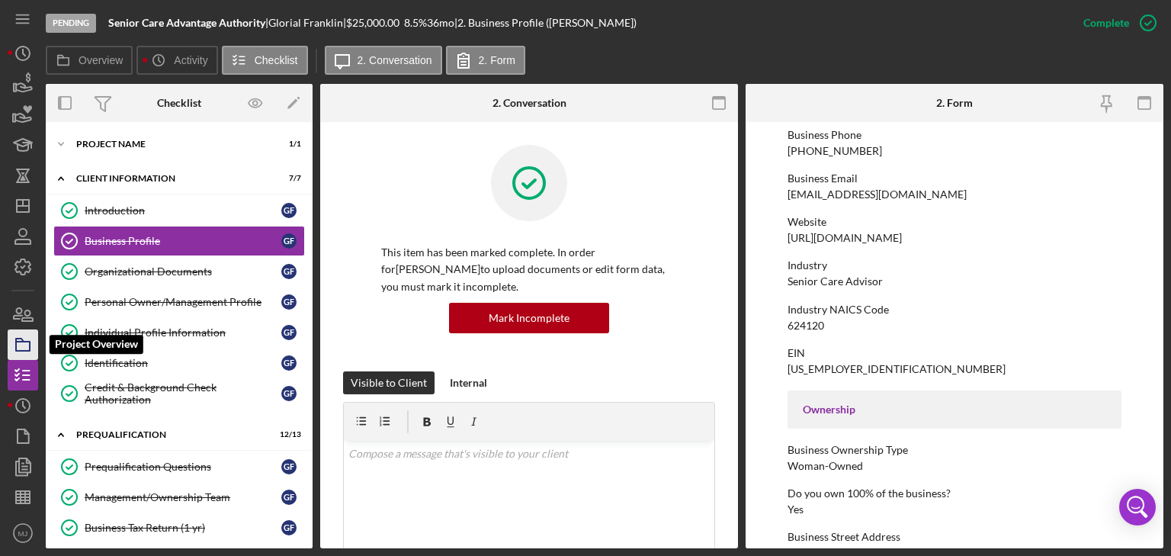
click at [20, 339] on polygon "button" at bounding box center [20, 340] width 8 height 3
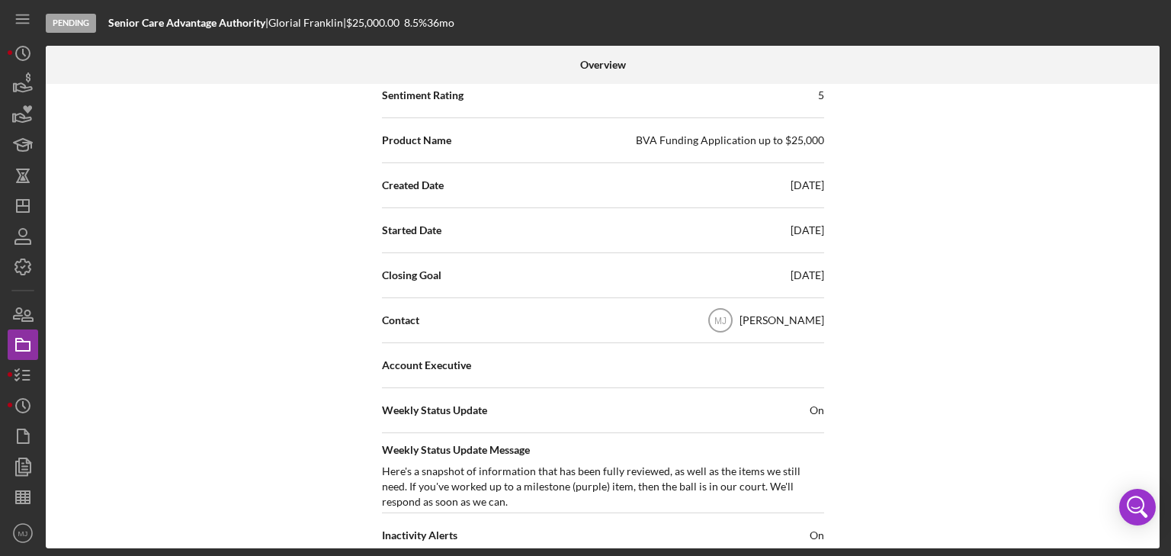
scroll to position [305, 0]
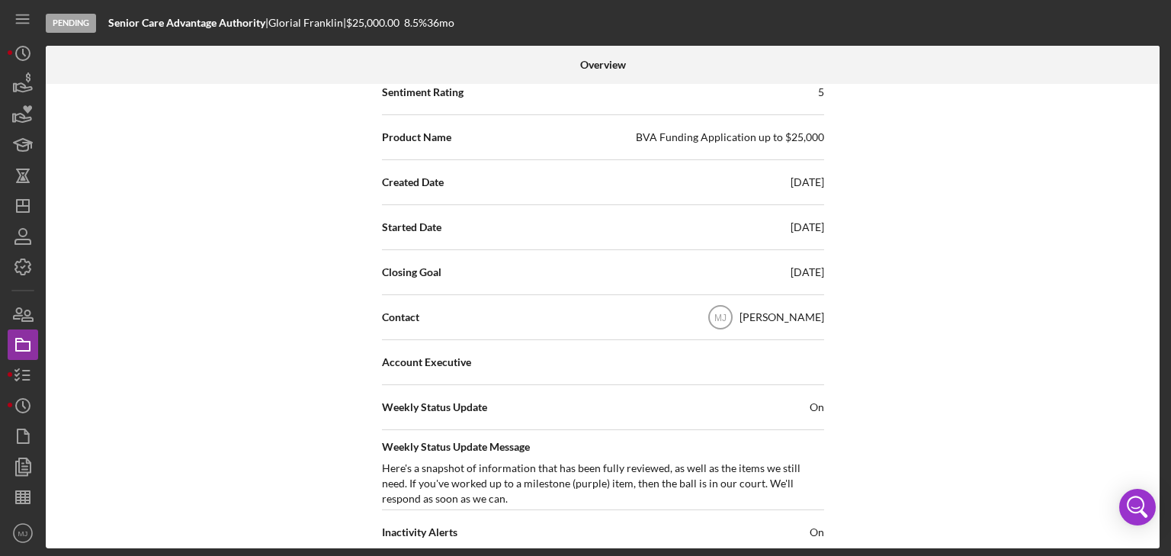
drag, startPoint x: 375, startPoint y: 274, endPoint x: 833, endPoint y: 280, distance: 458.3
click at [833, 280] on div "Internal Workflow Stage Pending Icon/Dropdown Arrow Archive (can unarchive late…" at bounding box center [603, 316] width 1114 height 464
click at [21, 536] on text "MJ" at bounding box center [23, 533] width 10 height 8
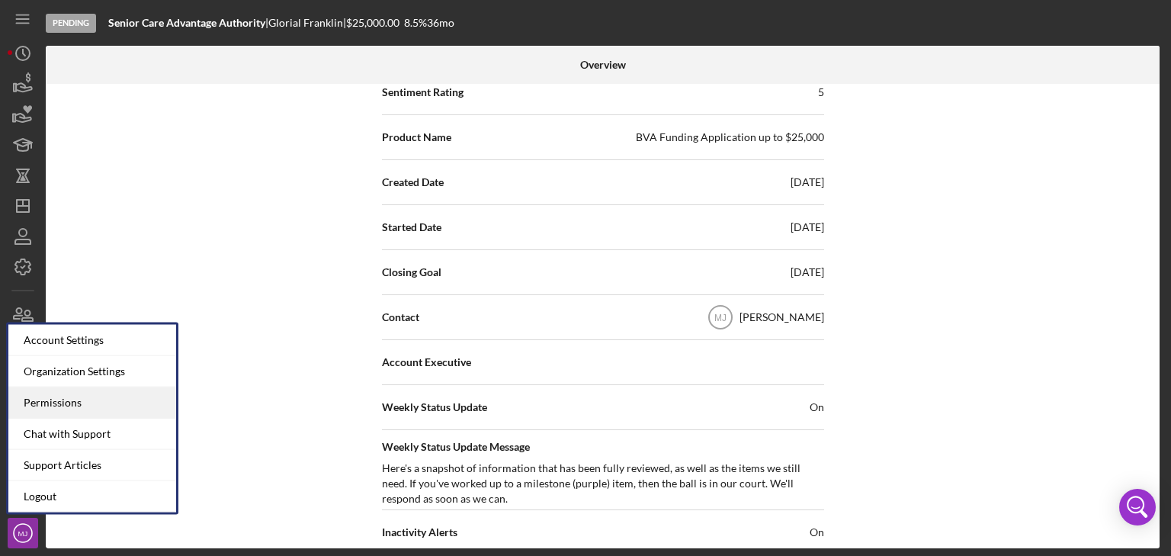
click at [57, 409] on div "Permissions" at bounding box center [92, 402] width 168 height 31
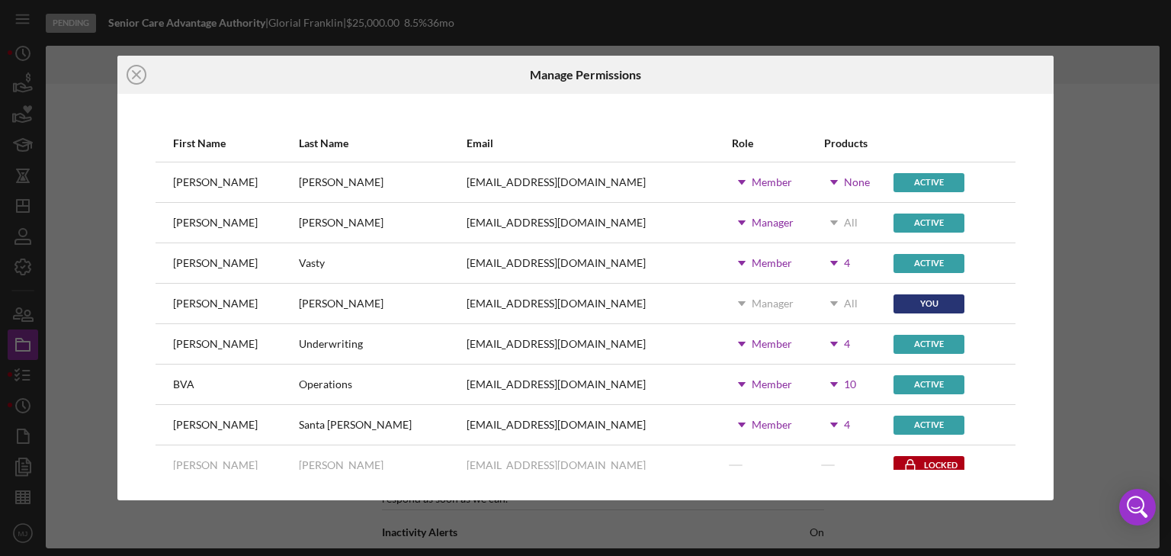
click at [738, 224] on use at bounding box center [742, 222] width 8 height 5
click at [716, 291] on div at bounding box center [713, 292] width 17 height 17
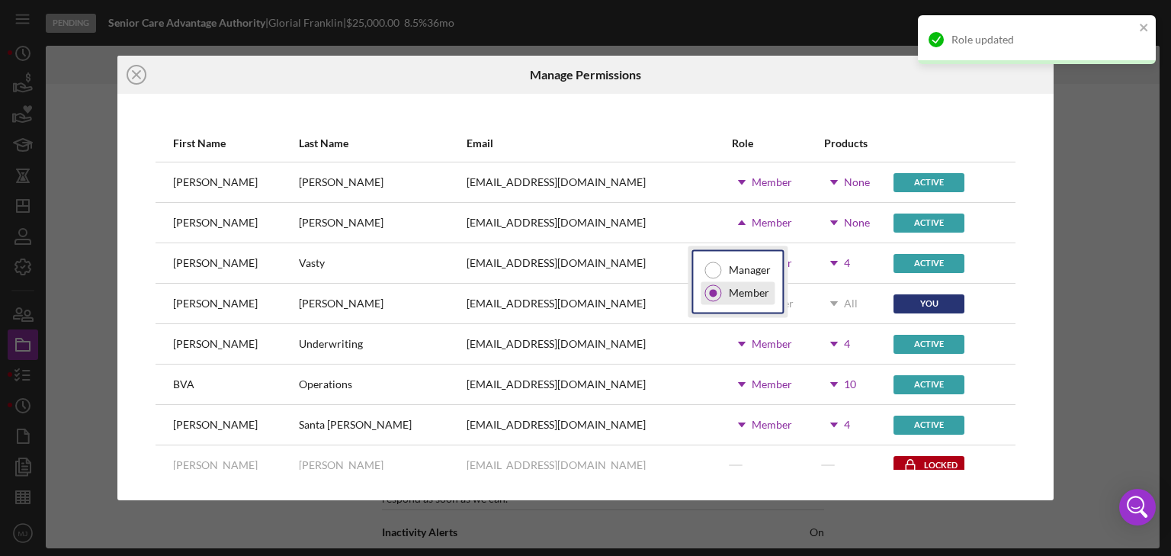
click at [711, 297] on div at bounding box center [713, 292] width 17 height 17
click at [928, 217] on div "Active" at bounding box center [929, 222] width 71 height 19
click at [921, 220] on div "Active" at bounding box center [929, 222] width 71 height 19
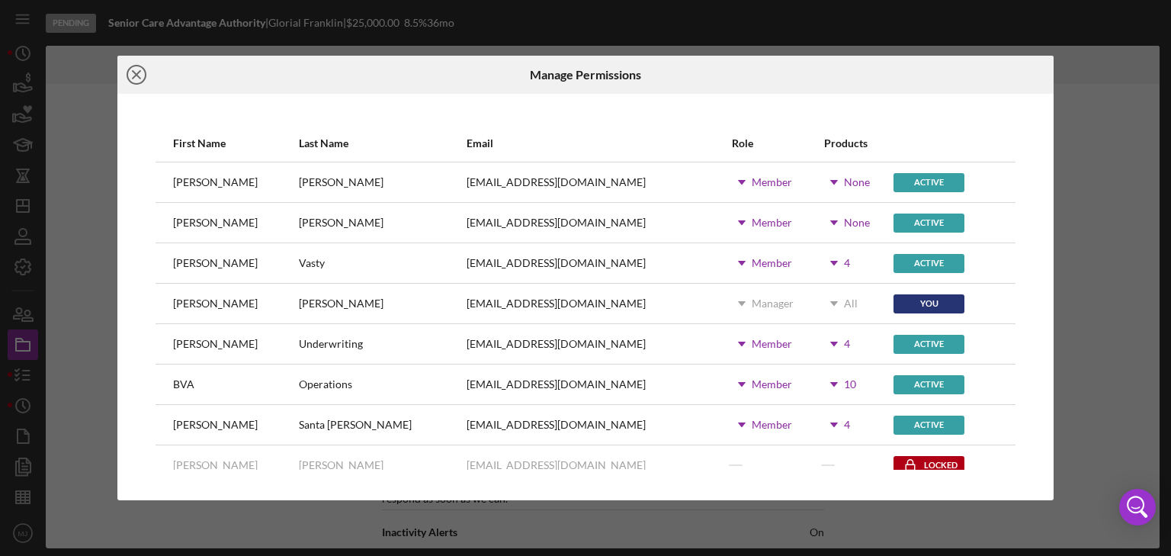
click at [140, 74] on icon "Icon/Close" at bounding box center [136, 75] width 38 height 38
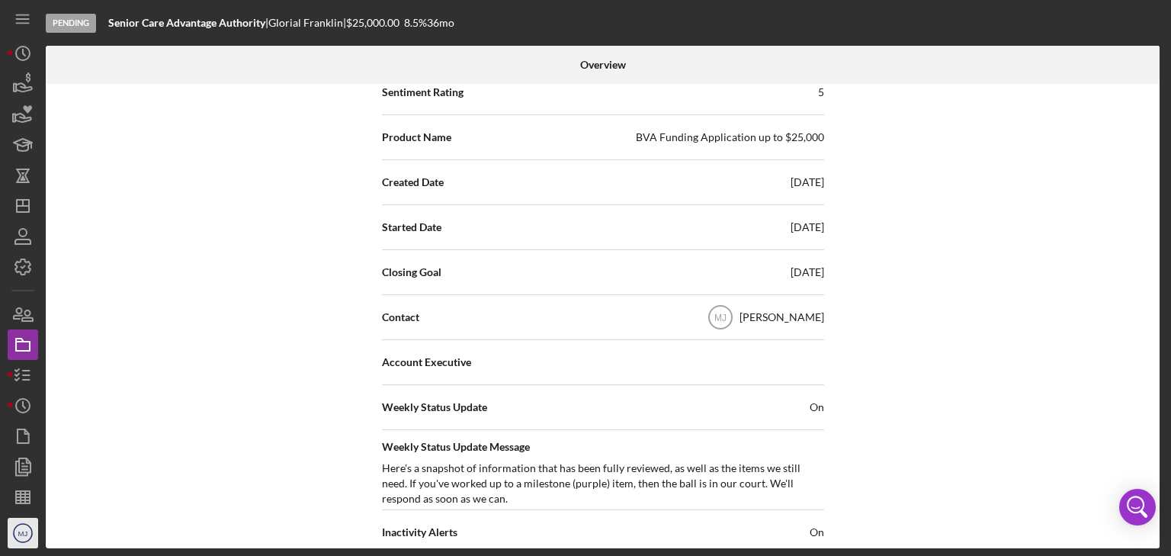
click at [27, 538] on icon "MJ" at bounding box center [23, 533] width 30 height 38
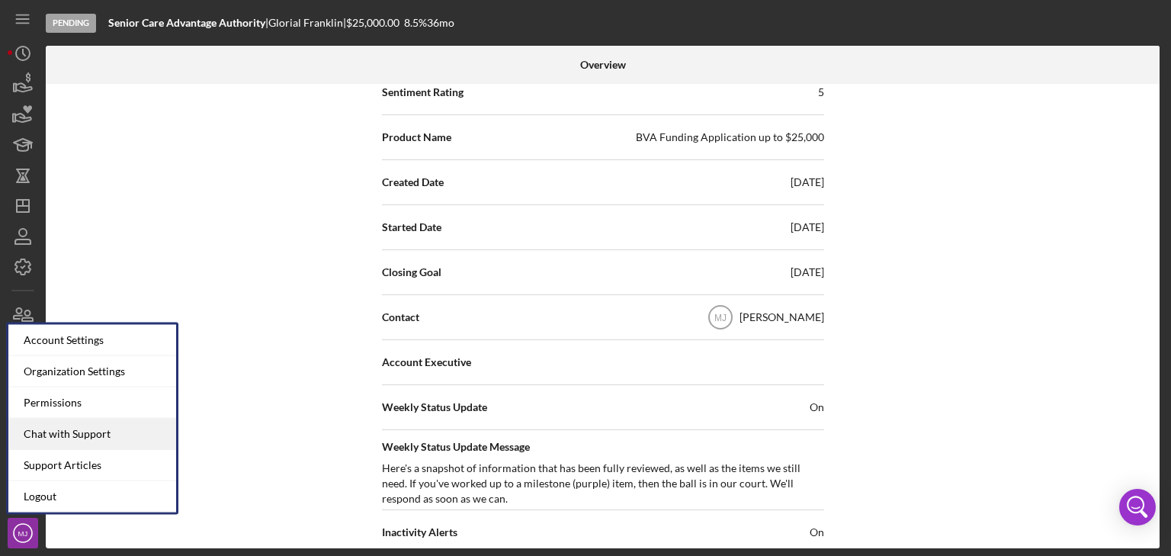
click at [64, 432] on div "Chat with Support" at bounding box center [92, 434] width 168 height 31
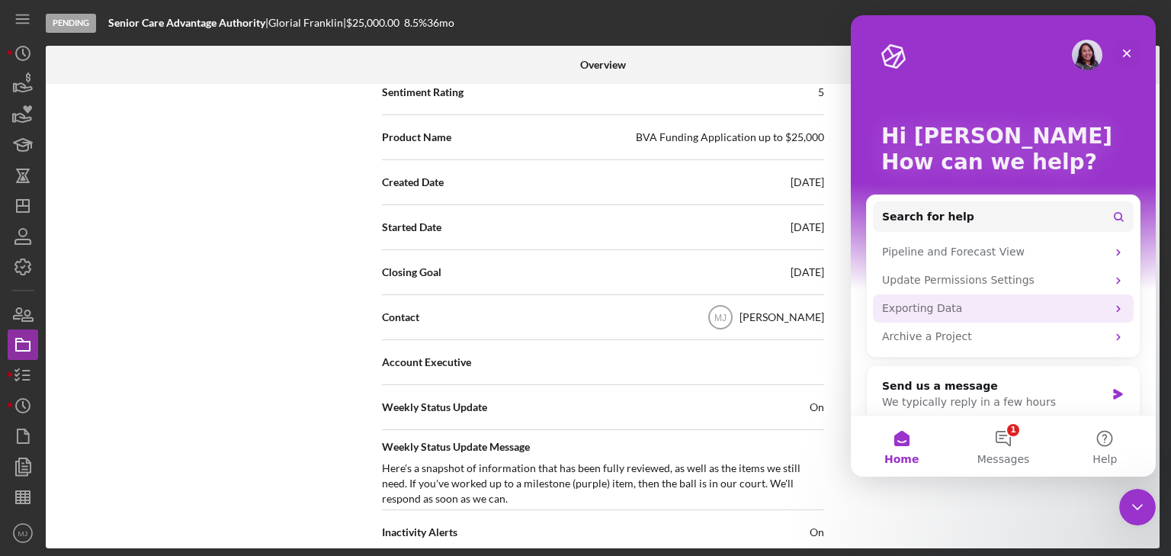
scroll to position [15, 0]
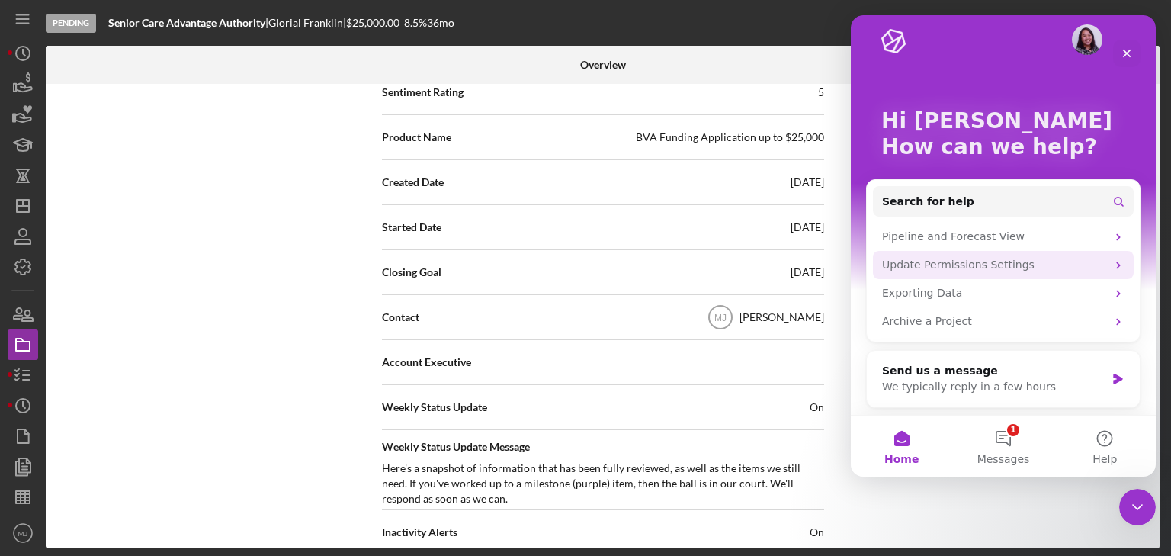
click at [972, 262] on div "Update Permissions Settings" at bounding box center [994, 265] width 224 height 16
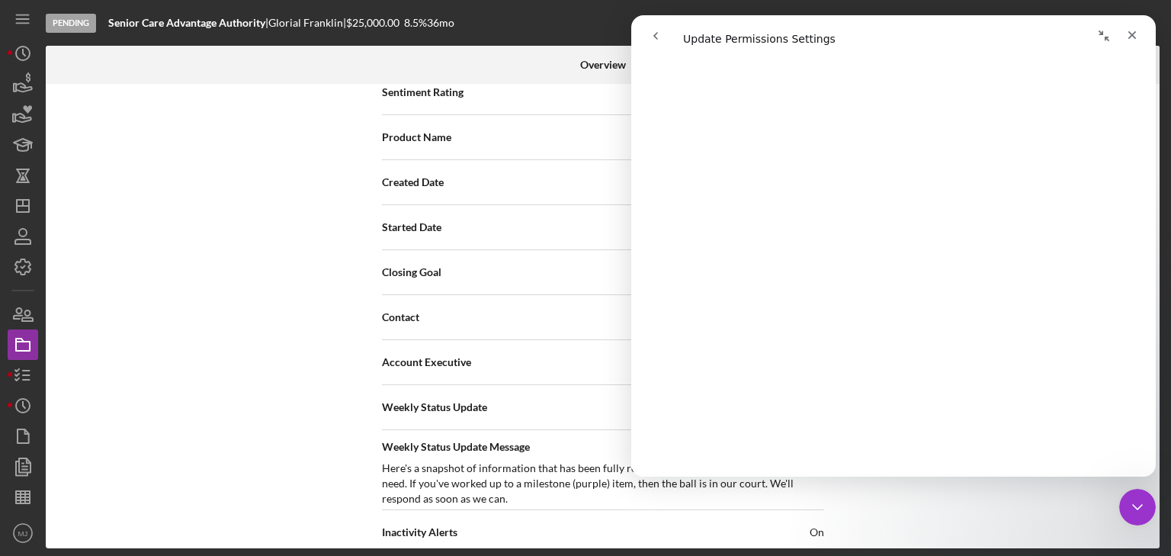
scroll to position [314, 0]
click at [648, 37] on button "go back" at bounding box center [655, 35] width 29 height 29
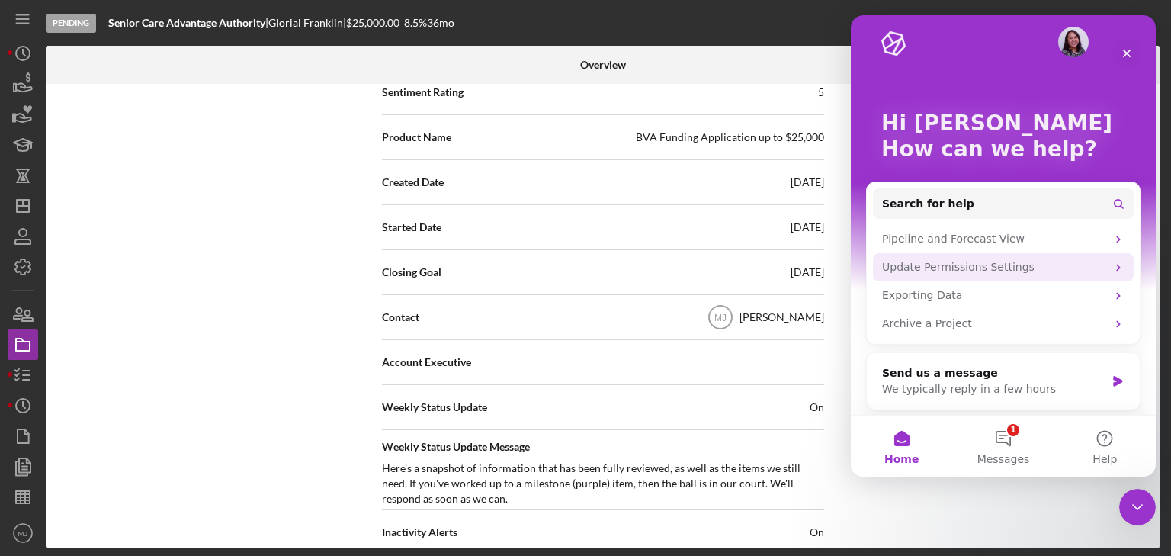
scroll to position [15, 0]
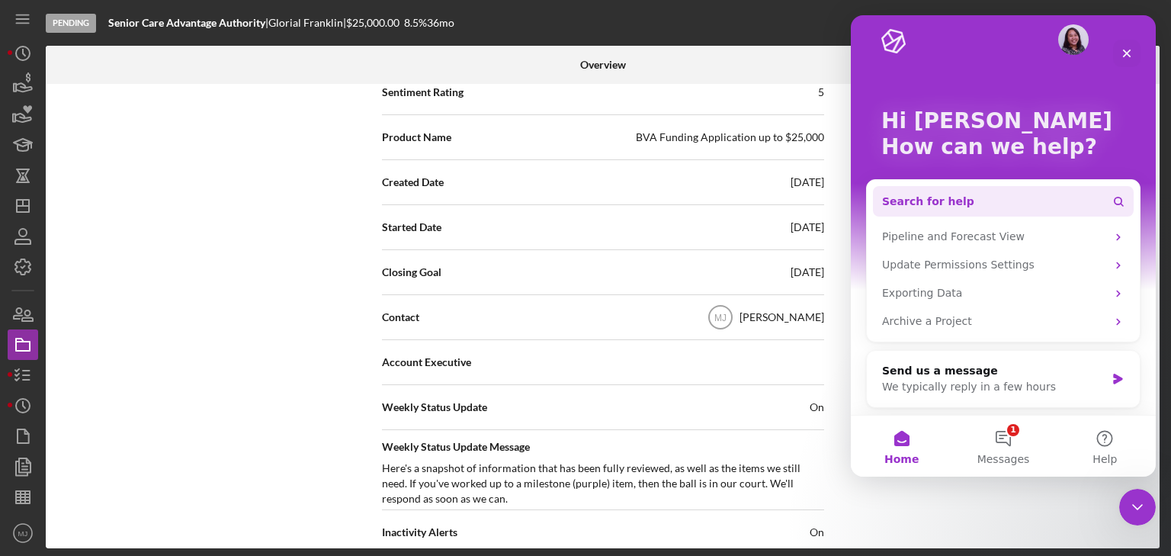
click at [921, 196] on span "Search for help" at bounding box center [928, 202] width 92 height 16
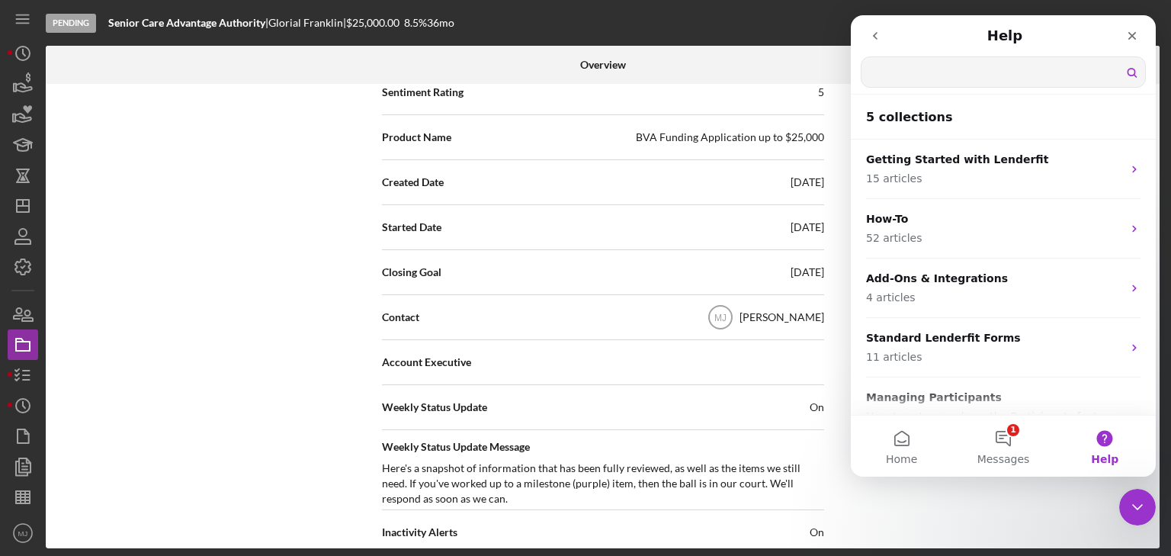
scroll to position [0, 0]
type input "new user"
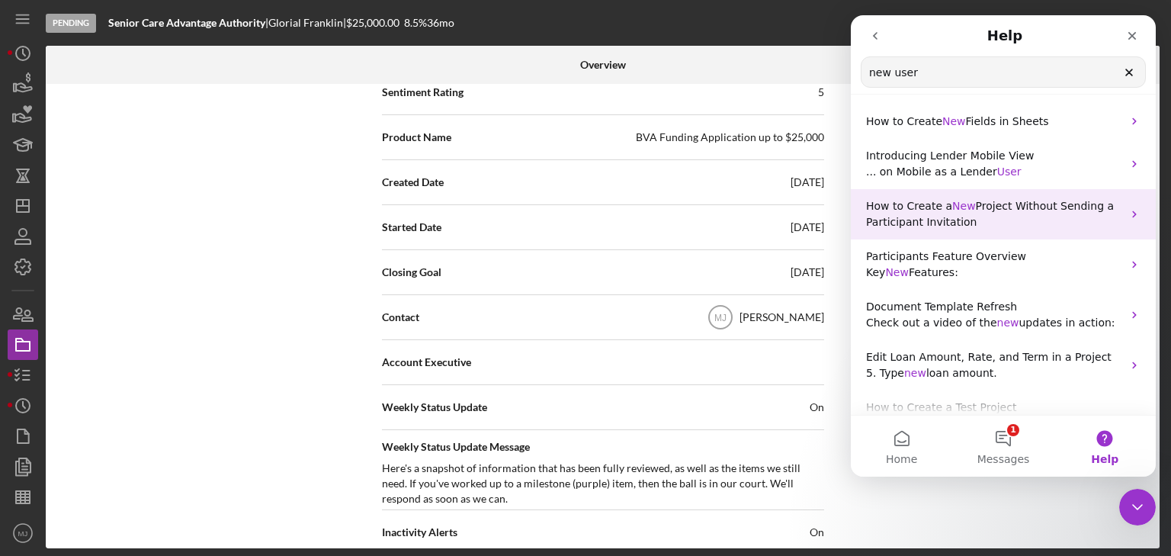
scroll to position [162, 0]
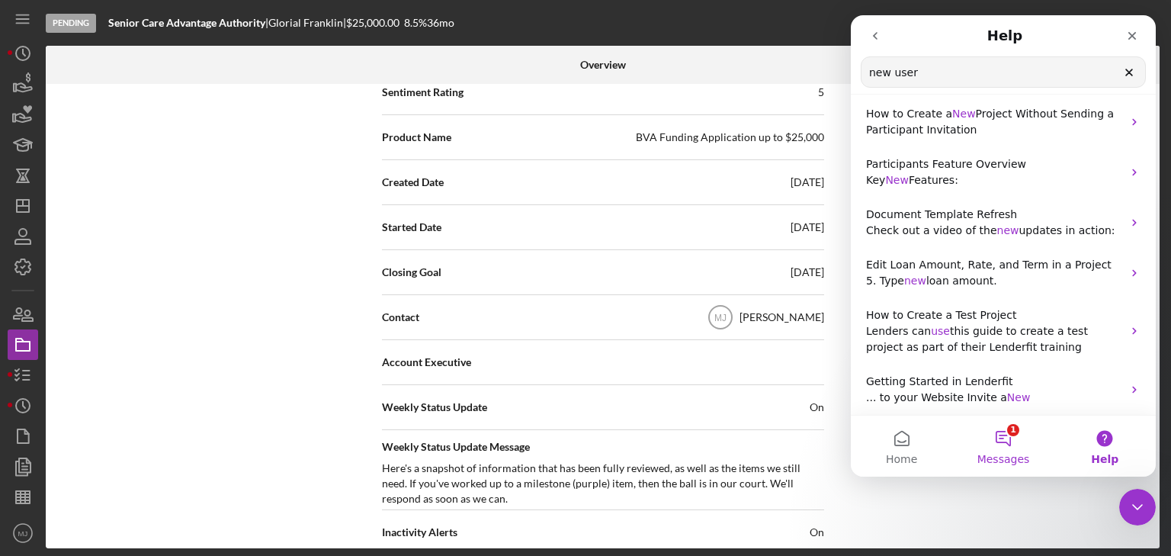
click at [1022, 444] on button "1 Messages" at bounding box center [1002, 446] width 101 height 61
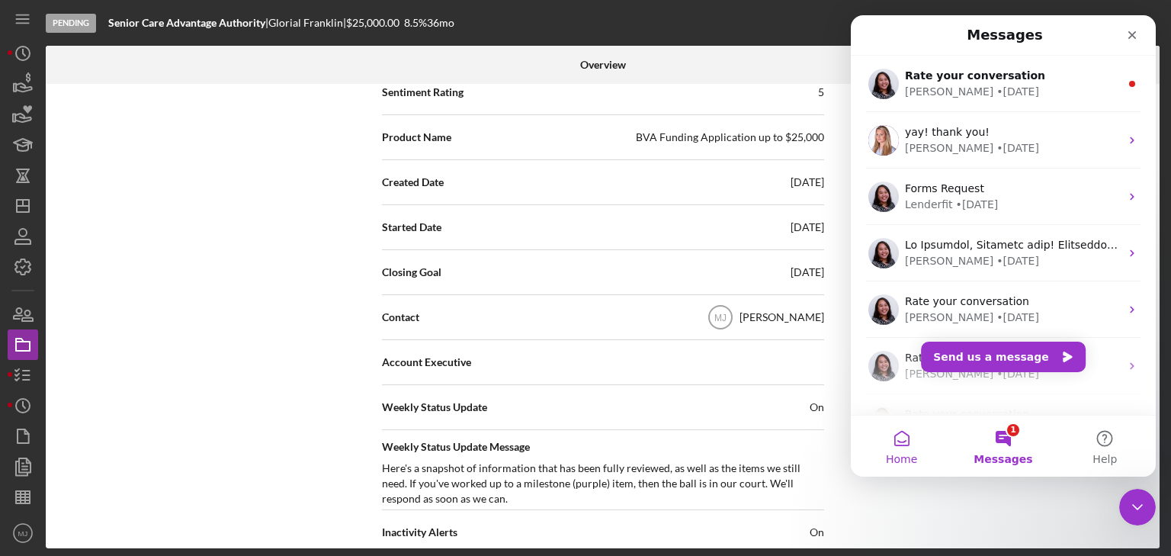
click at [900, 455] on span "Home" at bounding box center [901, 459] width 31 height 11
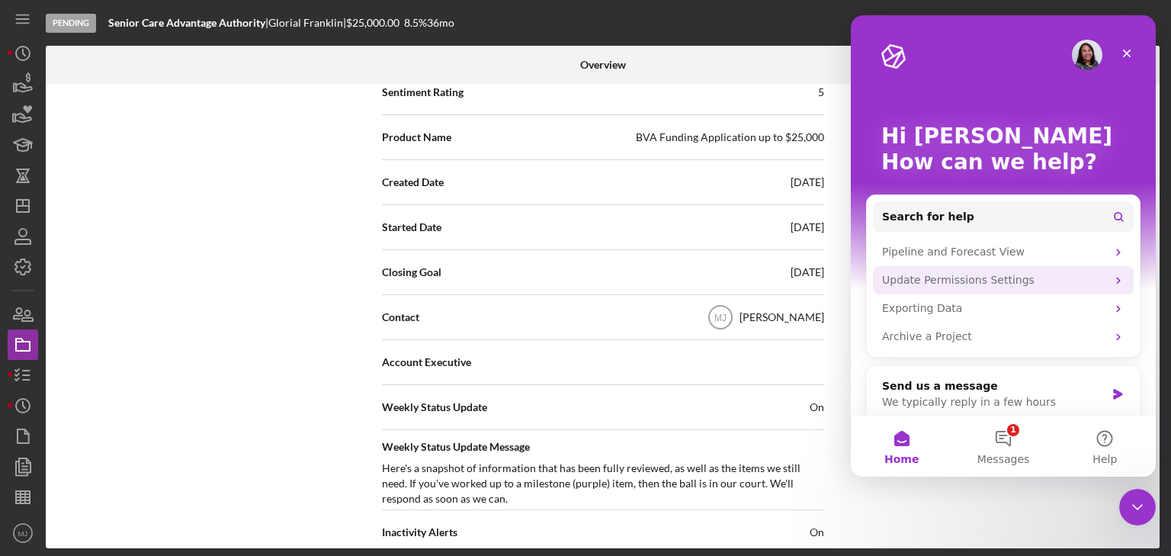
scroll to position [15, 0]
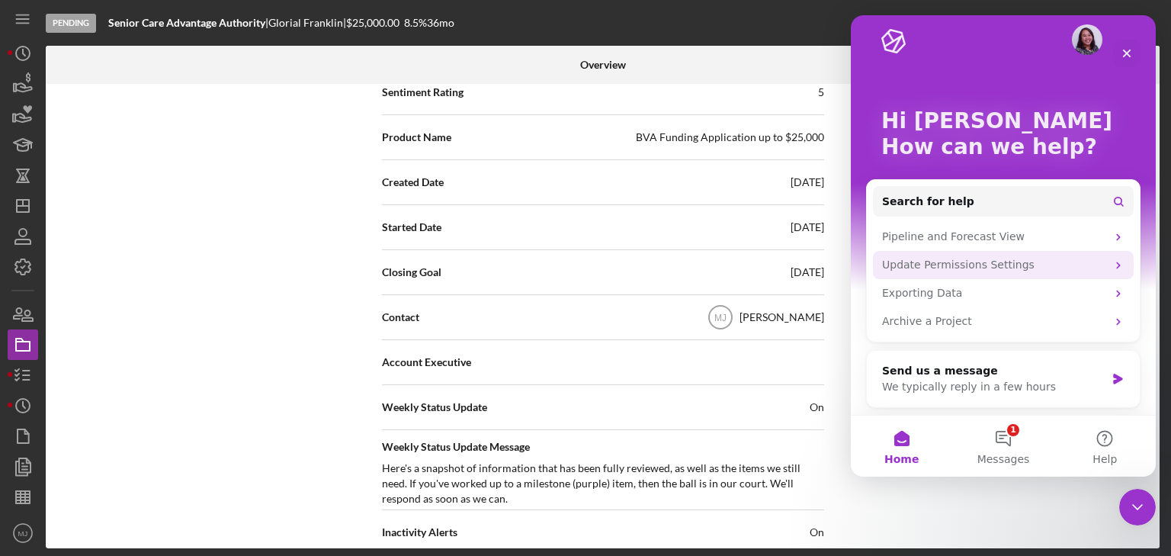
click at [940, 265] on div "Update Permissions Settings" at bounding box center [994, 265] width 224 height 16
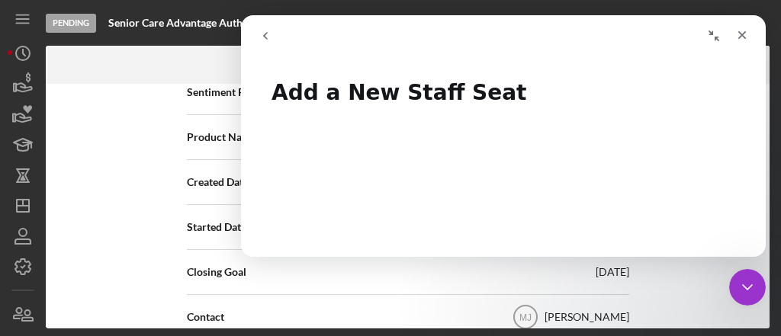
scroll to position [305, 0]
click at [741, 38] on icon "Close" at bounding box center [742, 35] width 12 height 12
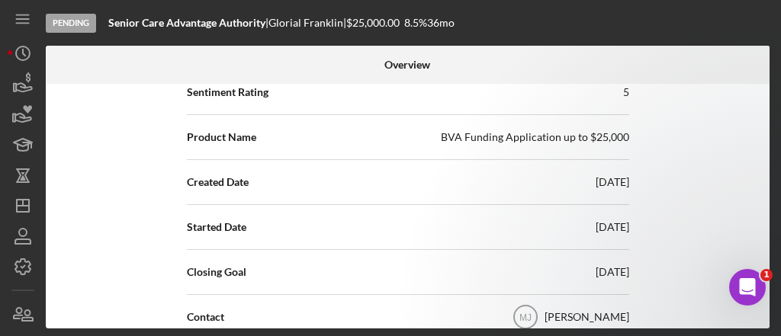
scroll to position [0, 0]
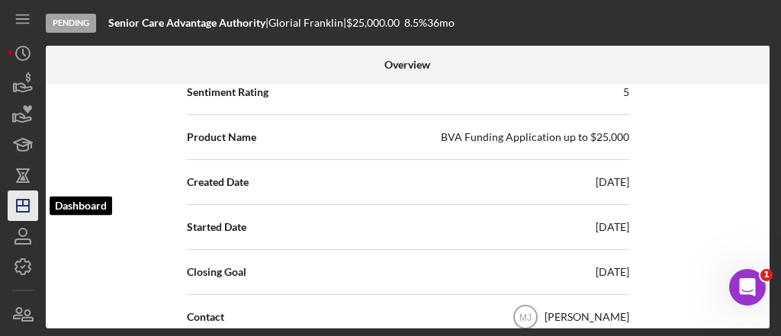
click at [30, 194] on icon "Icon/Dashboard" at bounding box center [23, 206] width 38 height 38
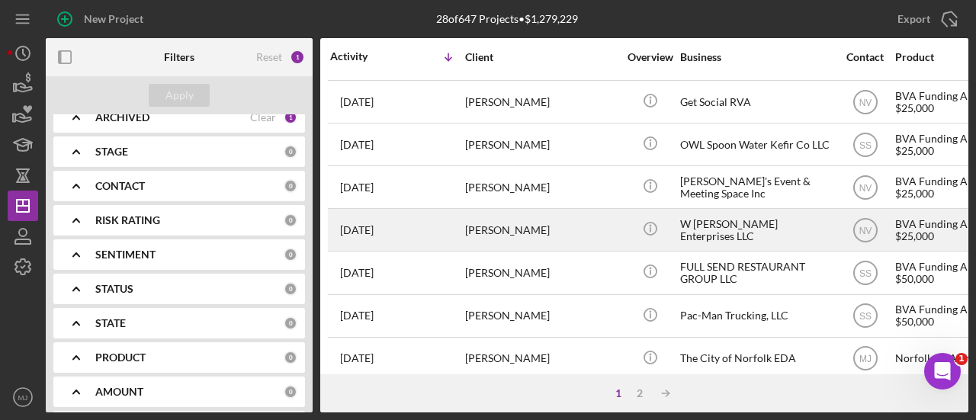
scroll to position [778, 0]
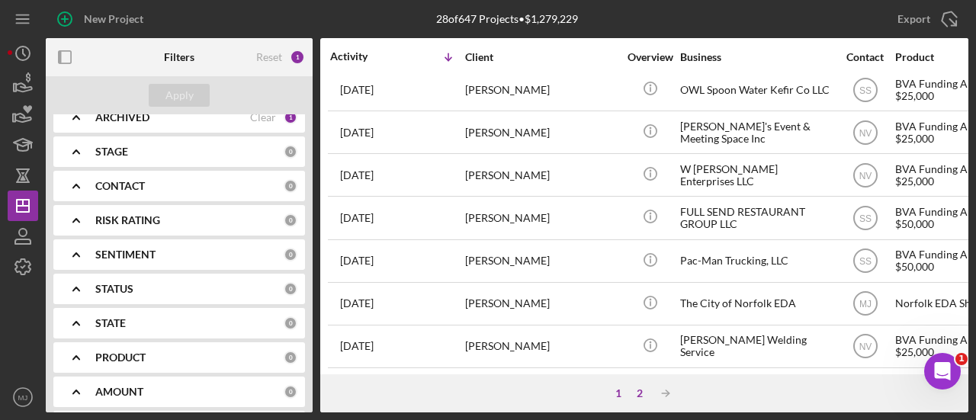
click at [645, 394] on div "2" at bounding box center [639, 393] width 21 height 12
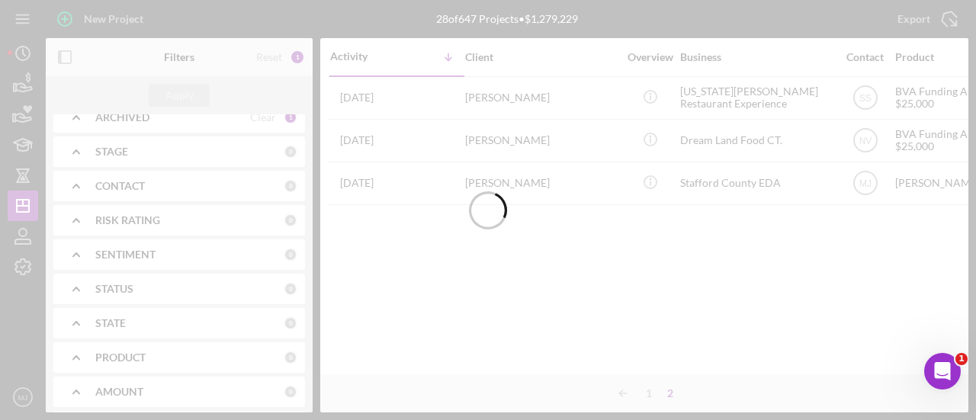
scroll to position [0, 0]
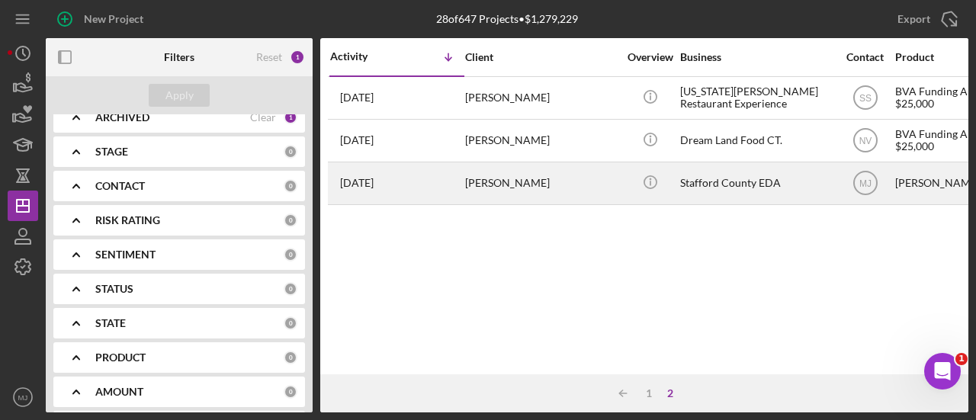
click at [483, 191] on div "[PERSON_NAME]" at bounding box center [541, 183] width 152 height 40
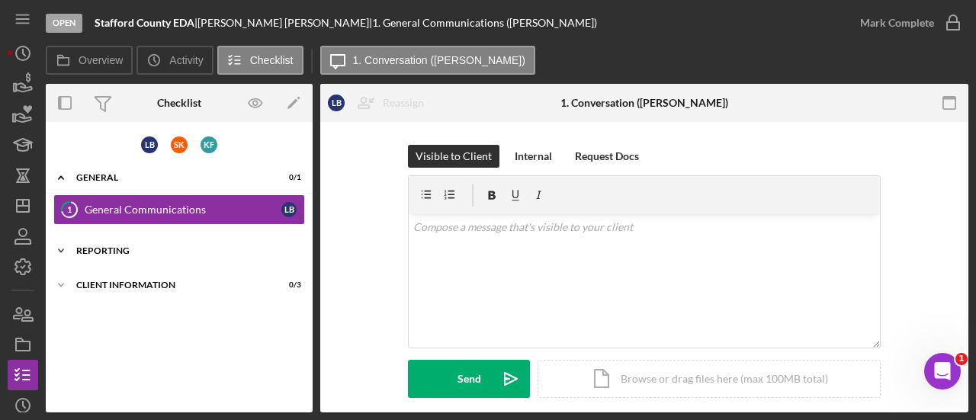
click at [136, 240] on div "Icon/Expander Reporting 0 / 6" at bounding box center [179, 251] width 267 height 30
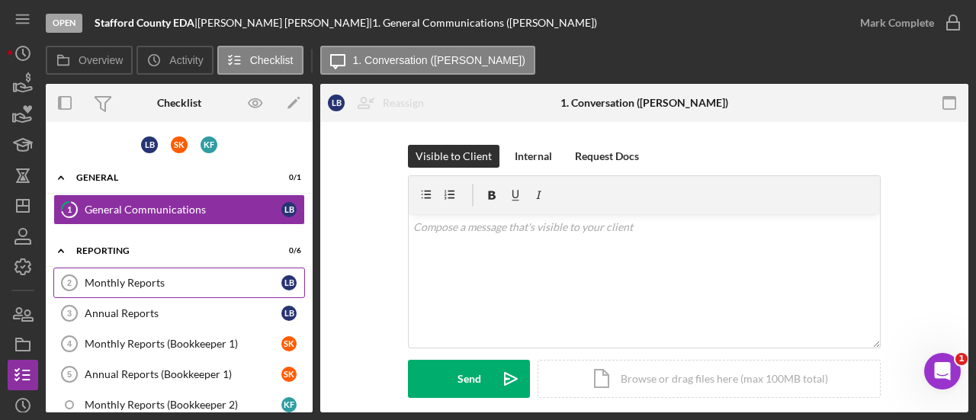
drag, startPoint x: 139, startPoint y: 281, endPoint x: 205, endPoint y: 282, distance: 66.3
click at [139, 282] on div "Monthly Reports" at bounding box center [183, 283] width 197 height 12
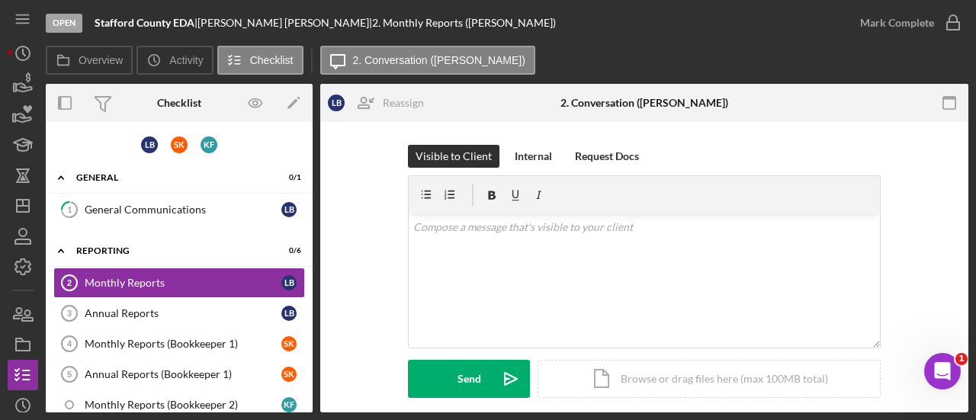
scroll to position [381, 0]
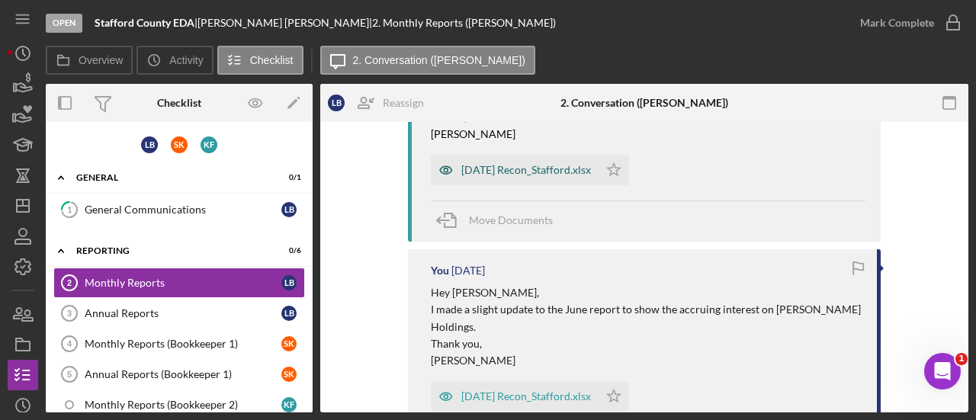
click at [554, 169] on div "[DATE] Recon_Stafford.xlsx" at bounding box center [526, 170] width 130 height 12
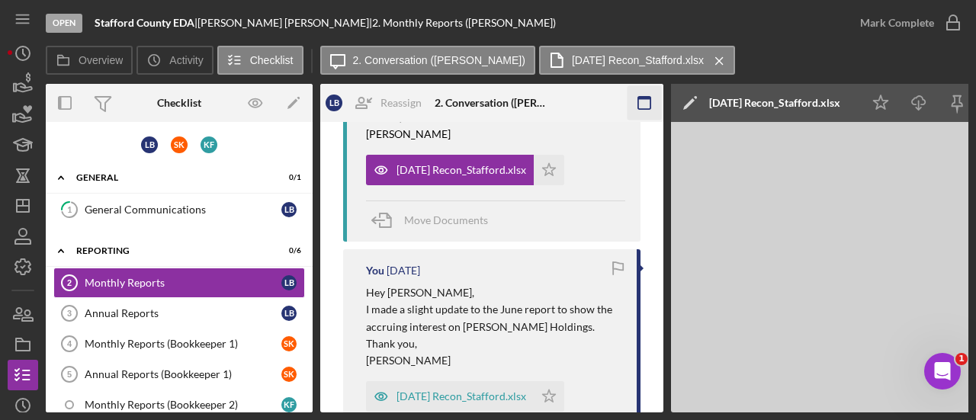
click at [646, 103] on icon "button" at bounding box center [645, 103] width 34 height 34
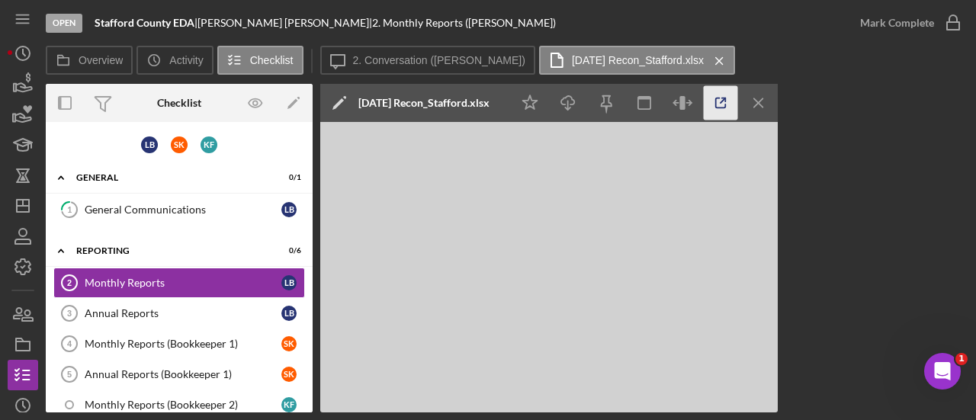
click at [721, 106] on icon "button" at bounding box center [721, 103] width 34 height 34
drag, startPoint x: 20, startPoint y: 207, endPoint x: 6, endPoint y: 207, distance: 13.7
click at [20, 207] on icon "Icon/Dashboard" at bounding box center [23, 206] width 38 height 38
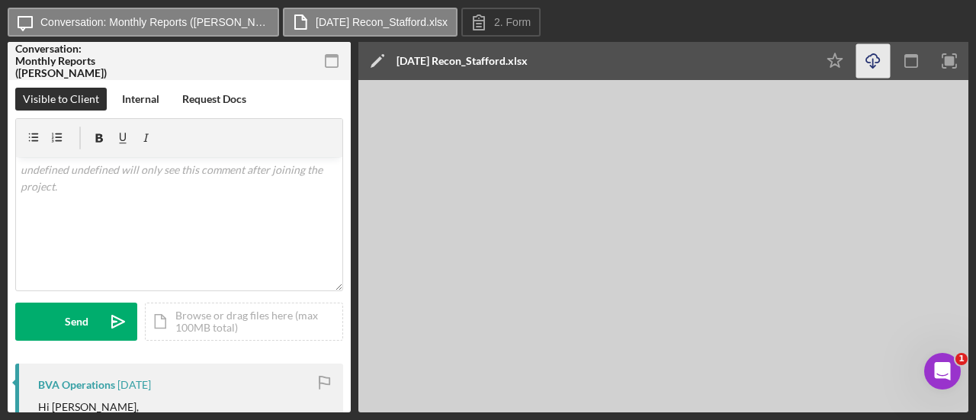
click at [875, 71] on icon "Icon/Download" at bounding box center [873, 61] width 34 height 34
